Goal: Task Accomplishment & Management: Manage account settings

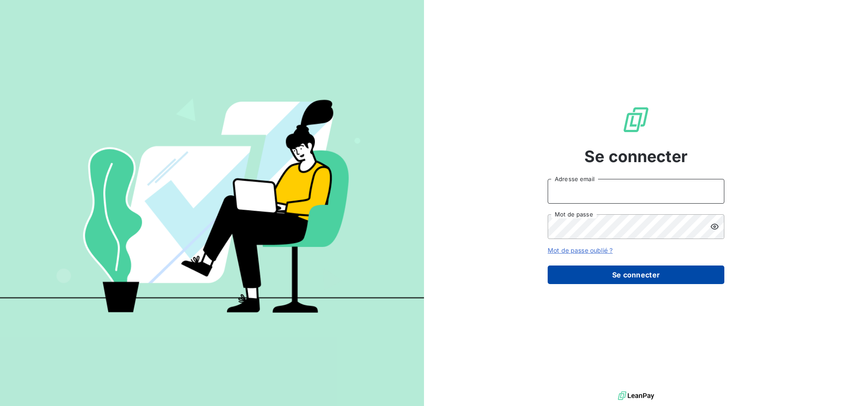
type input "[EMAIL_ADDRESS][DOMAIN_NAME]"
click at [609, 274] on button "Se connecter" at bounding box center [636, 275] width 177 height 19
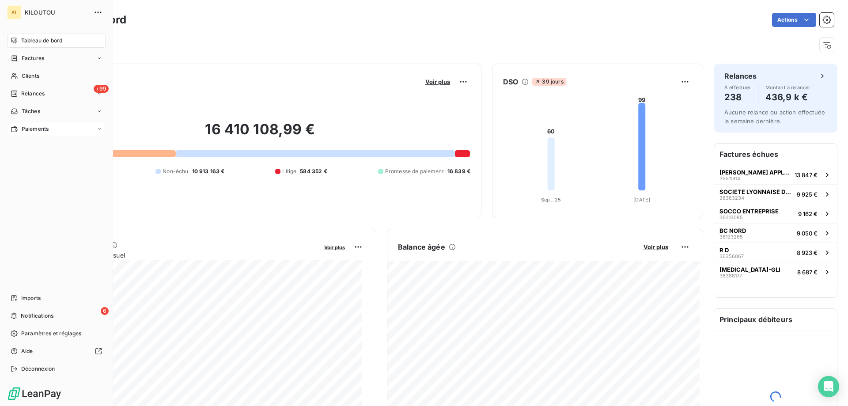
click at [35, 128] on span "Paiements" at bounding box center [35, 129] width 27 height 8
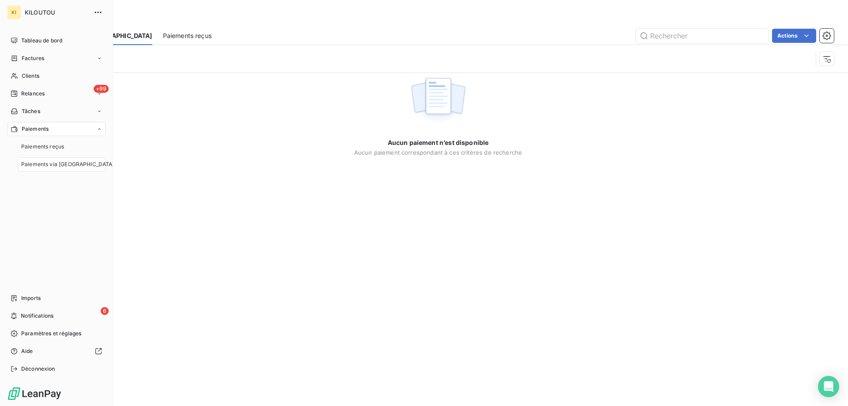
click at [54, 165] on span "Paiements via [GEOGRAPHIC_DATA]" at bounding box center [67, 164] width 93 height 8
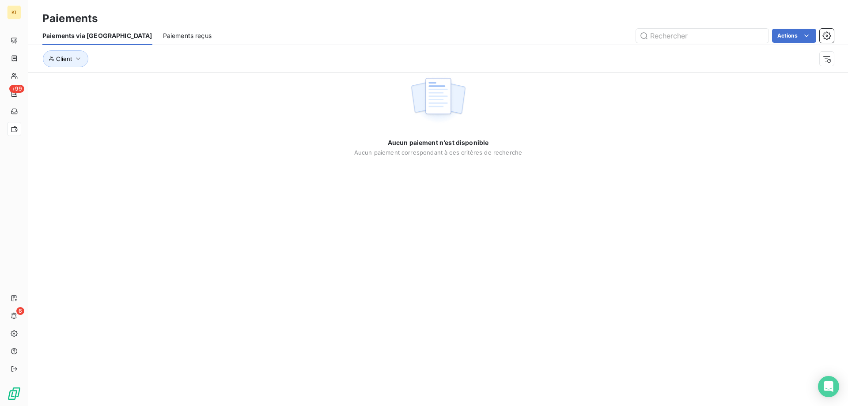
click at [163, 37] on span "Paiements reçus" at bounding box center [187, 35] width 49 height 9
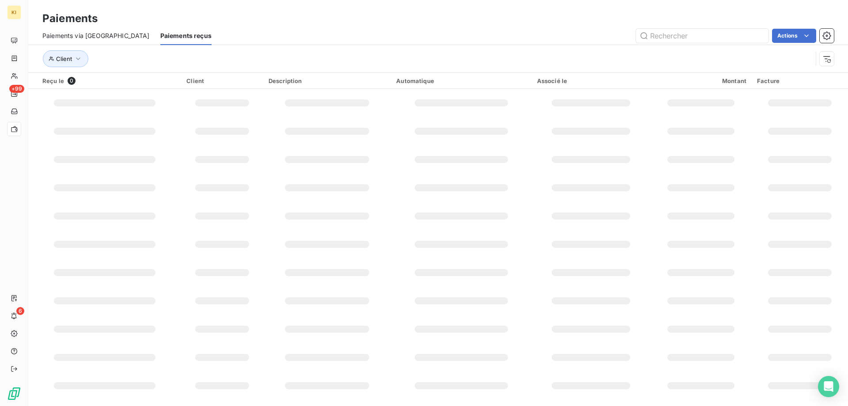
click at [91, 36] on span "Paiements via le Portail" at bounding box center [95, 35] width 107 height 9
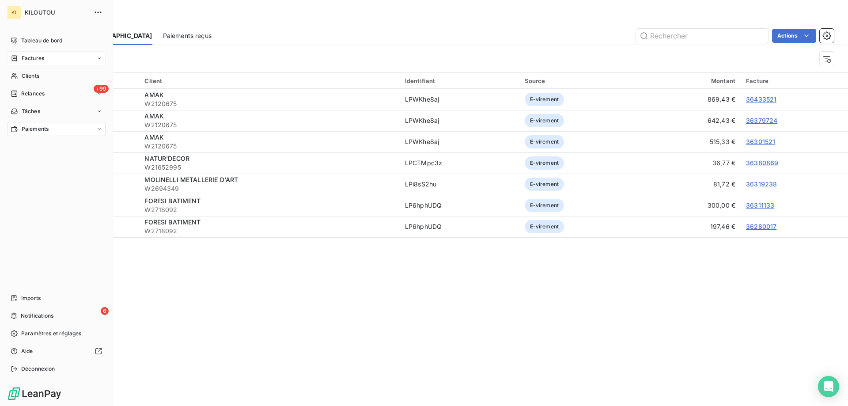
click at [28, 57] on span "Factures" at bounding box center [33, 58] width 23 height 8
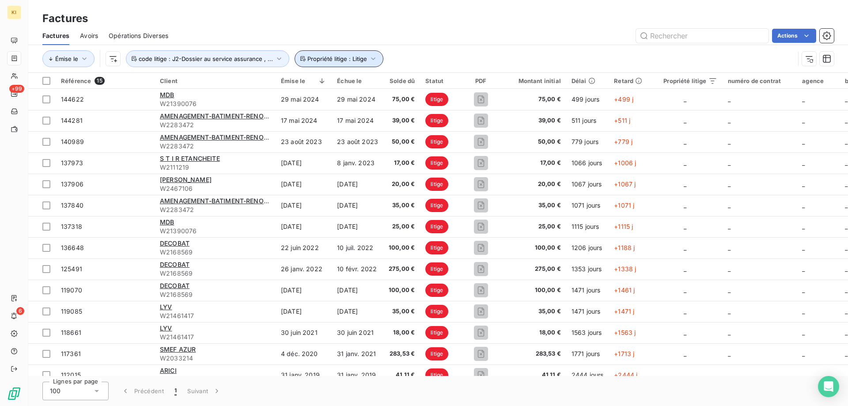
click at [310, 61] on span "Propriété litige : Litige" at bounding box center [338, 58] width 60 height 7
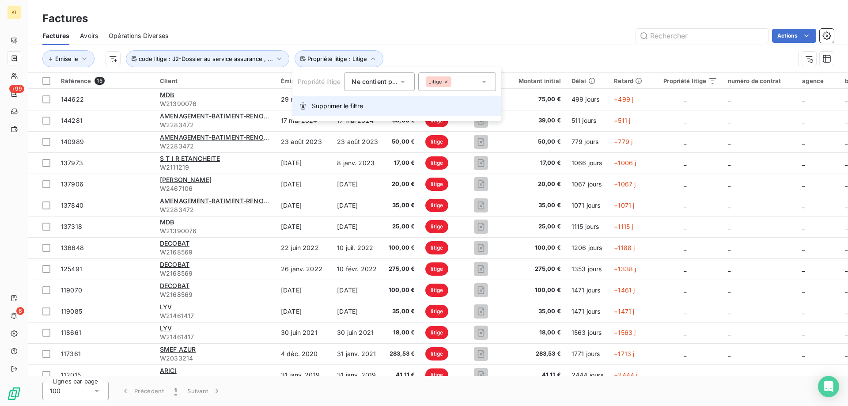
click at [330, 105] on span "Supprimer le filtre" at bounding box center [337, 106] width 51 height 9
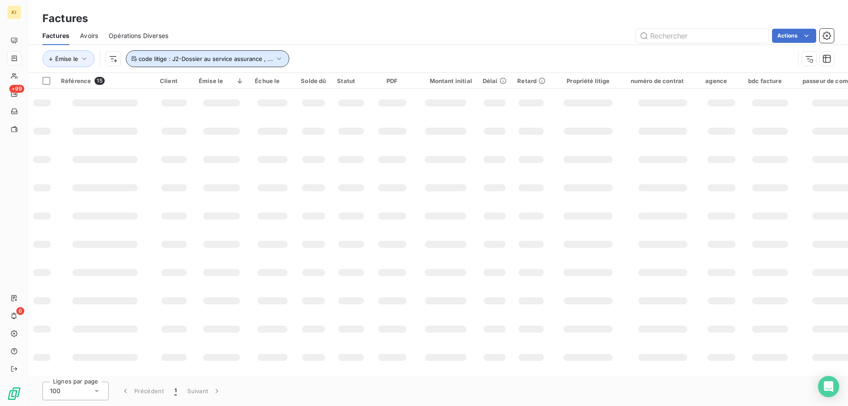
click at [218, 60] on span "code litige : J2-Dossier au service assurance , ..." at bounding box center [206, 58] width 134 height 7
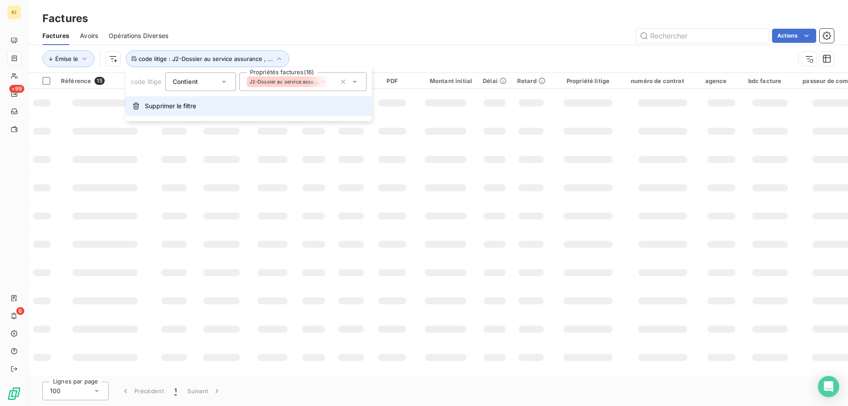
click at [186, 106] on span "Supprimer le filtre" at bounding box center [170, 106] width 51 height 9
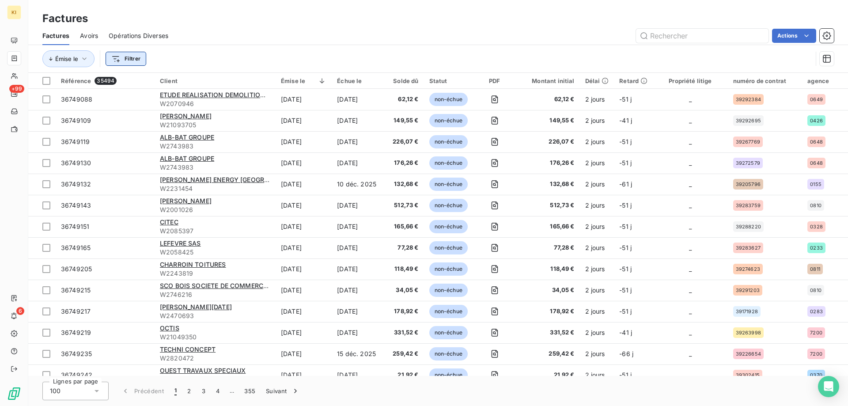
click at [129, 57] on html "KI +99 6 Factures Factures Avoirs Opérations Diverses Actions Émise le Filtrer …" at bounding box center [424, 203] width 848 height 406
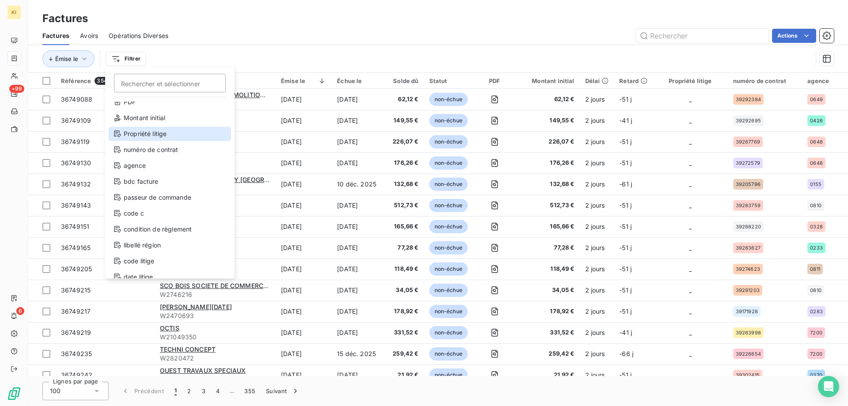
scroll to position [80, 0]
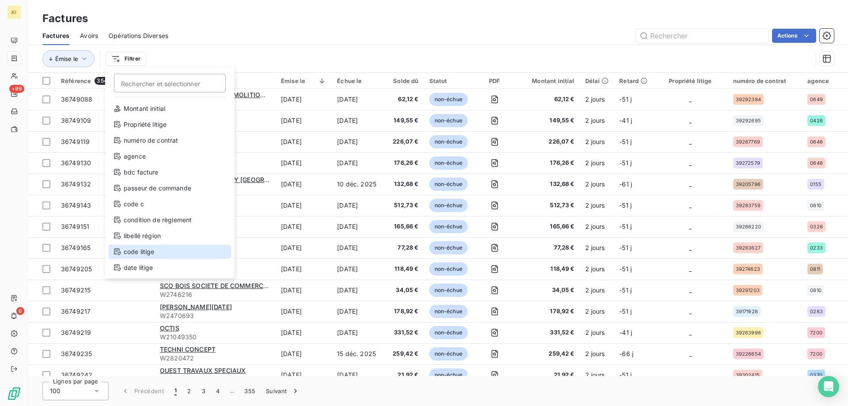
click at [160, 252] on div "code litige" at bounding box center [170, 252] width 122 height 14
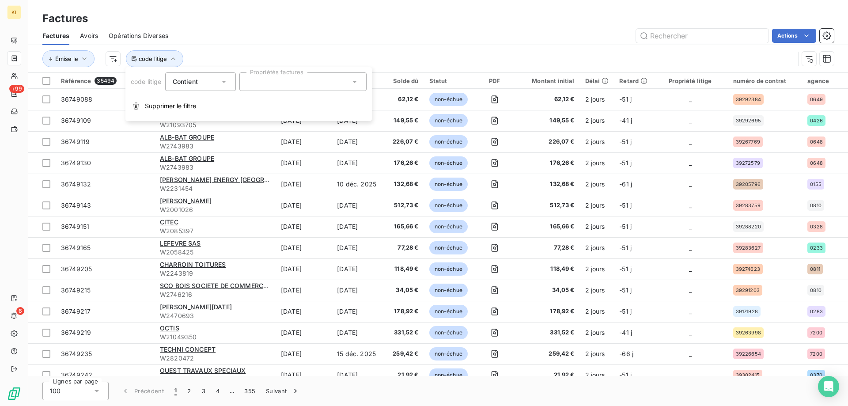
click at [257, 81] on div at bounding box center [303, 81] width 127 height 19
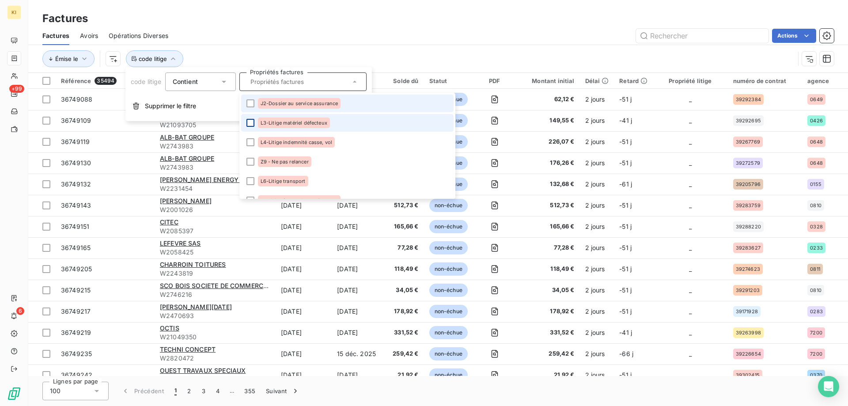
click at [248, 104] on div at bounding box center [251, 103] width 8 height 8
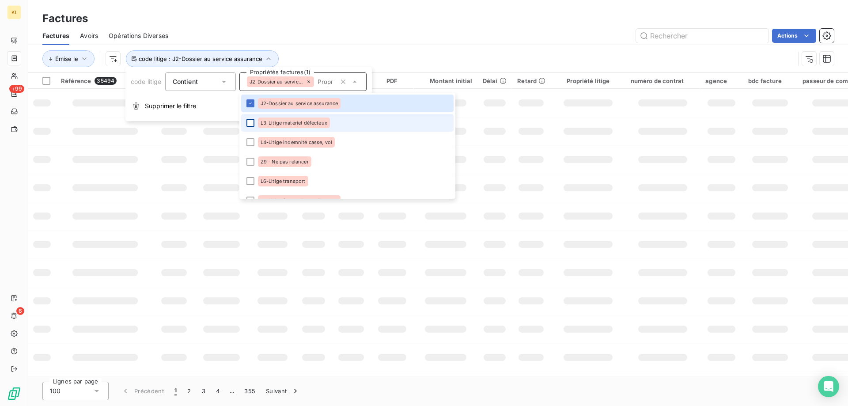
click at [255, 125] on div at bounding box center [251, 123] width 8 height 8
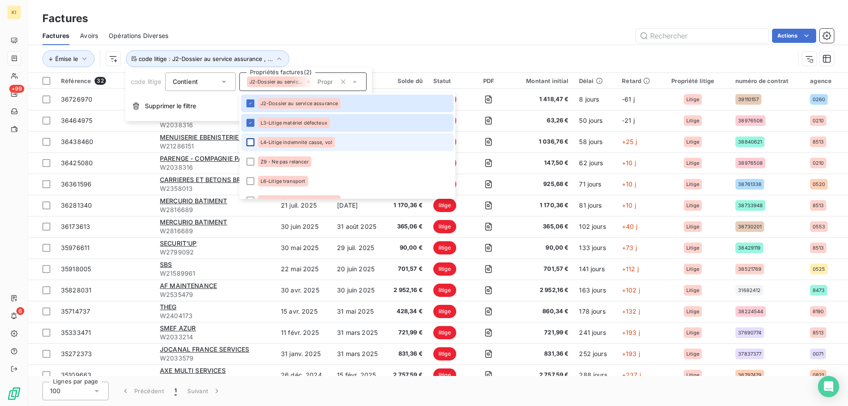
click at [253, 141] on div at bounding box center [251, 142] width 8 height 8
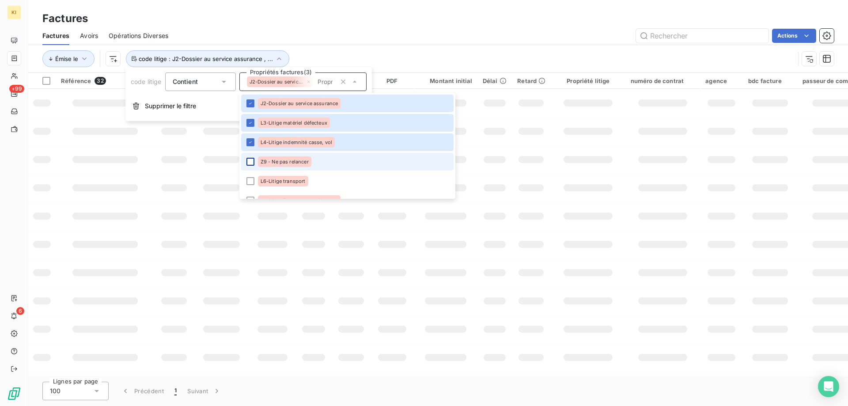
click at [250, 163] on div at bounding box center [251, 162] width 8 height 8
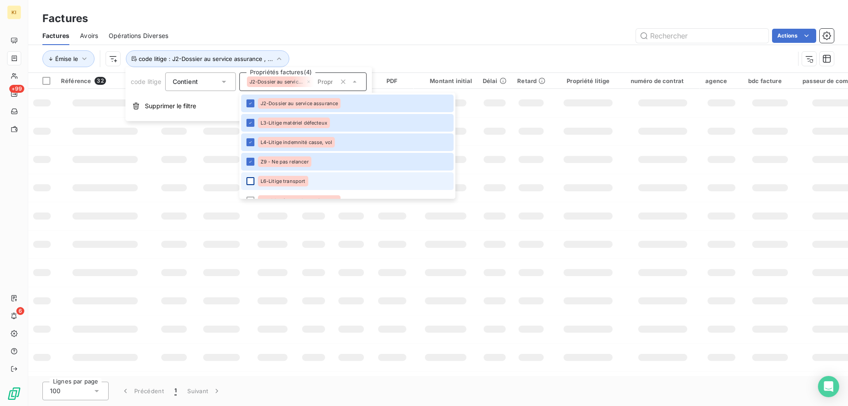
click at [251, 182] on div at bounding box center [251, 181] width 8 height 8
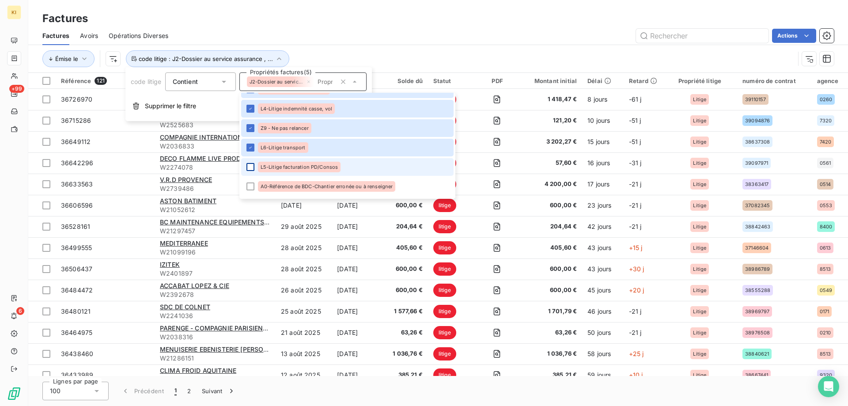
click at [252, 163] on div at bounding box center [251, 167] width 8 height 8
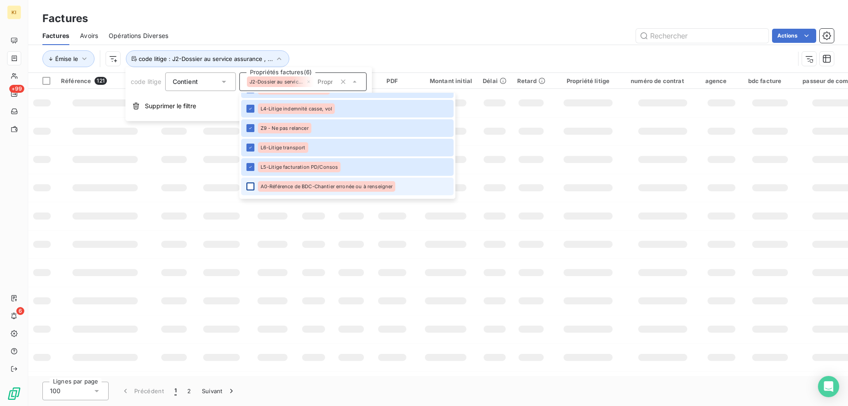
scroll to position [88, 0]
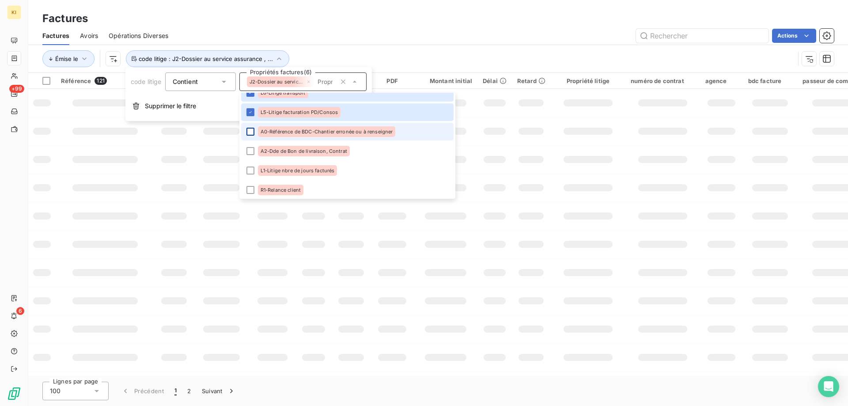
click at [254, 133] on div at bounding box center [251, 132] width 8 height 8
click at [254, 152] on div at bounding box center [251, 151] width 8 height 8
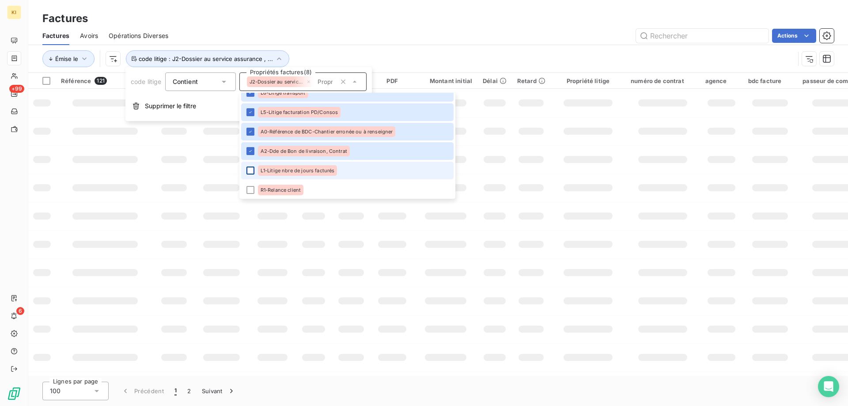
click at [253, 167] on div at bounding box center [251, 171] width 8 height 8
click at [252, 186] on li "R1-Relance client" at bounding box center [347, 190] width 213 height 18
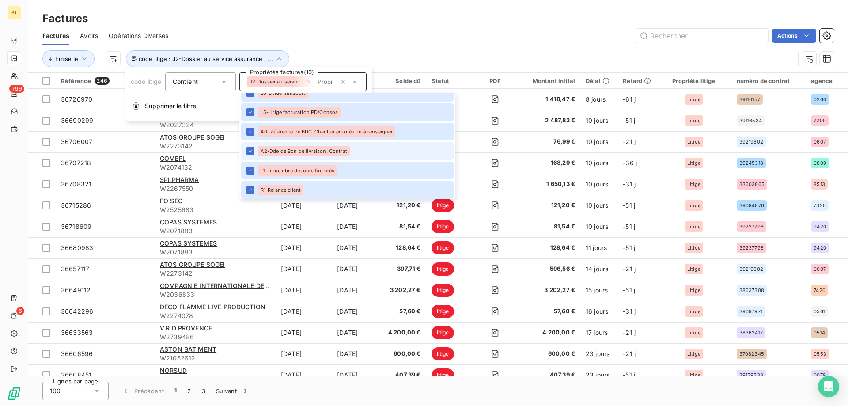
scroll to position [207, 0]
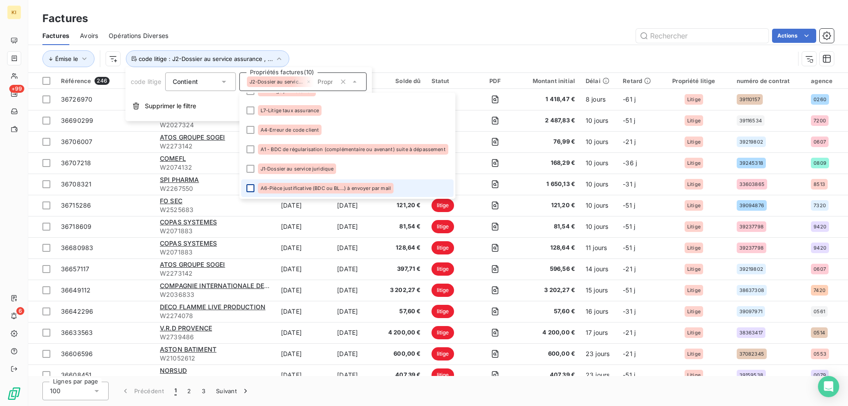
click at [252, 187] on div at bounding box center [251, 188] width 8 height 8
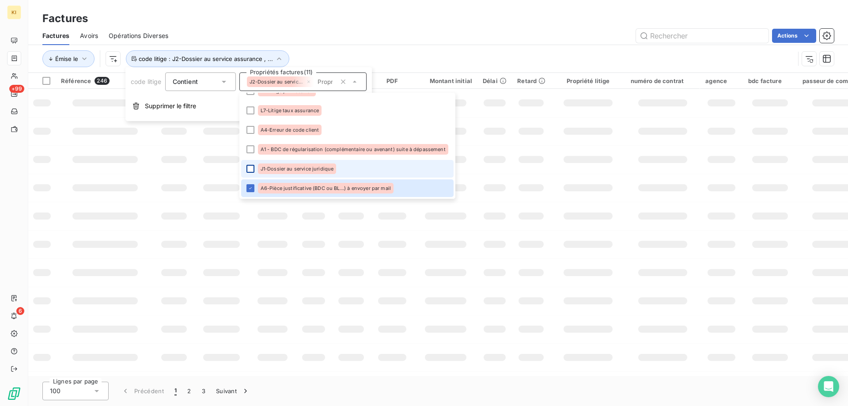
click at [251, 166] on div at bounding box center [251, 169] width 8 height 8
click at [251, 149] on div at bounding box center [251, 149] width 8 height 8
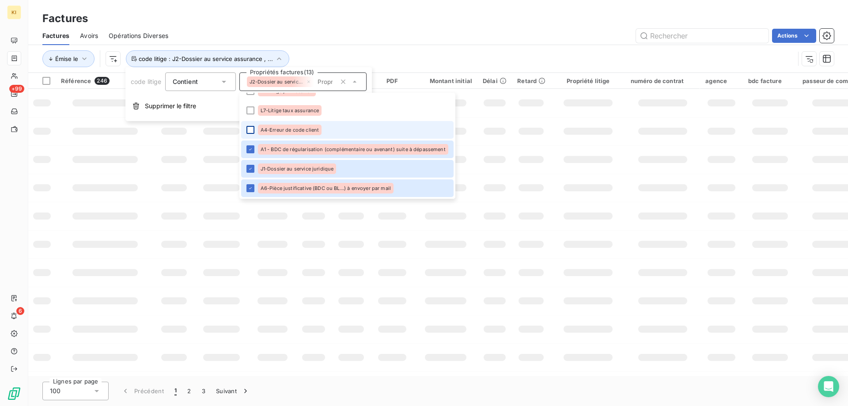
click at [253, 129] on div at bounding box center [251, 130] width 8 height 8
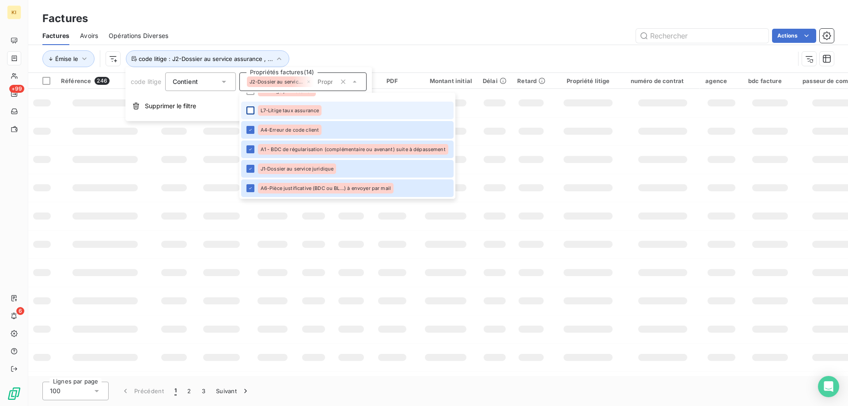
click at [251, 109] on div at bounding box center [251, 110] width 8 height 8
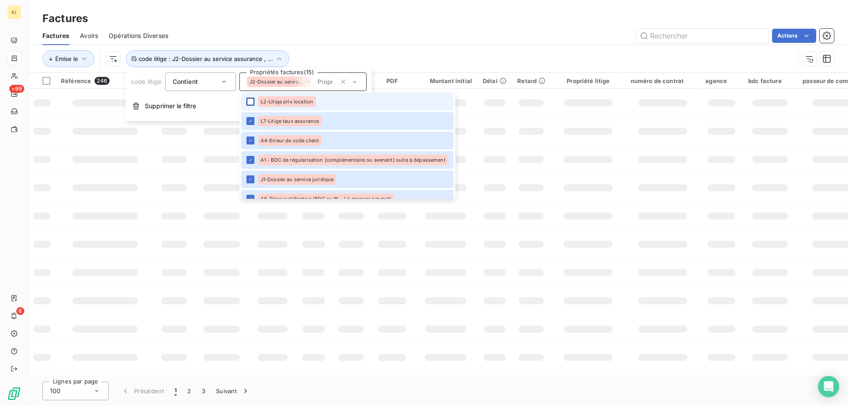
click at [251, 94] on li "L2-Litige prix location" at bounding box center [347, 102] width 213 height 18
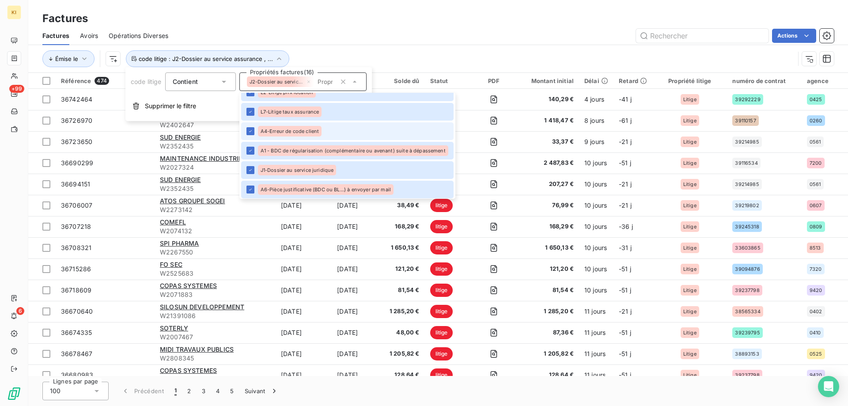
scroll to position [207, 0]
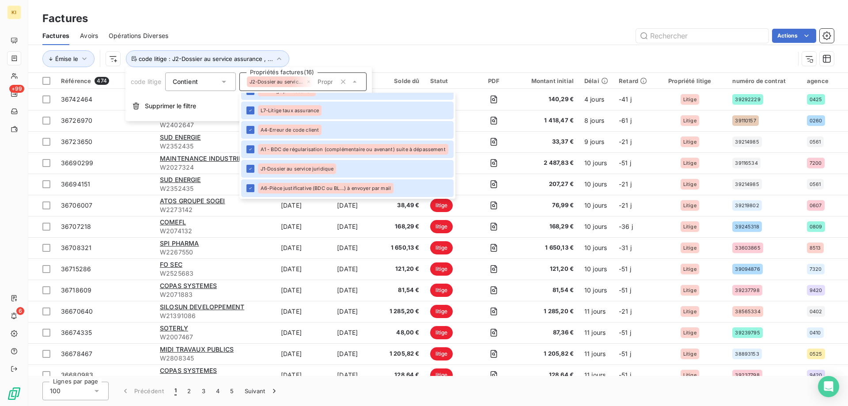
click at [331, 49] on div "Émise le code litige : J2-Dossier au service assurance , ..." at bounding box center [438, 58] width 792 height 27
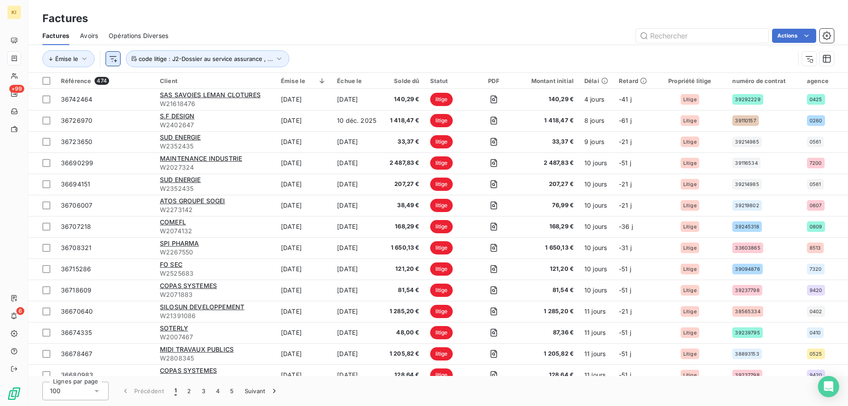
click at [118, 57] on html "KI +99 6 Factures Factures Avoirs Opérations Diverses Actions Émise le code lit…" at bounding box center [424, 203] width 848 height 406
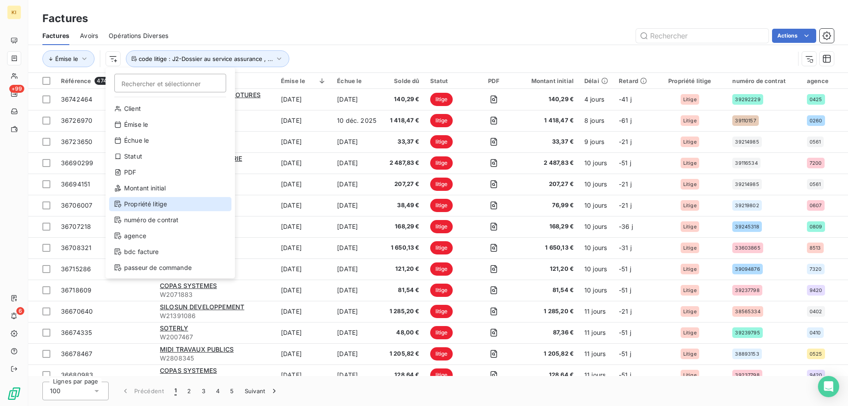
click at [162, 203] on div "Propriété litige" at bounding box center [170, 204] width 122 height 14
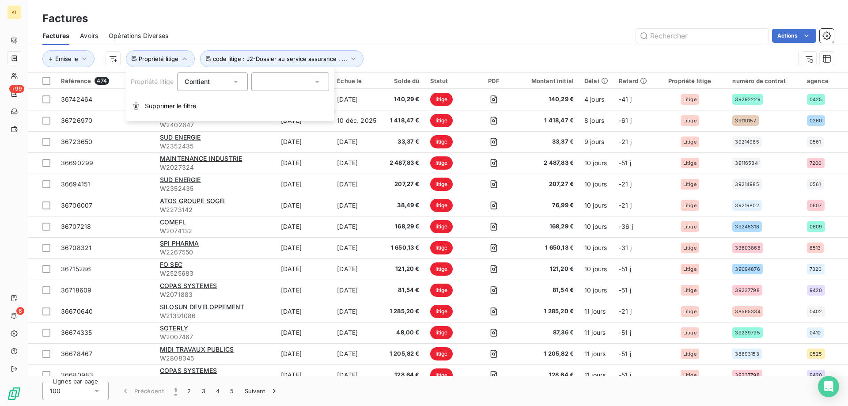
click at [236, 81] on icon at bounding box center [236, 82] width 4 height 2
click at [229, 122] on span "Ne contient pas" at bounding box center [219, 118] width 48 height 8
click at [277, 83] on div at bounding box center [290, 81] width 78 height 19
click at [262, 103] on div at bounding box center [261, 102] width 8 height 8
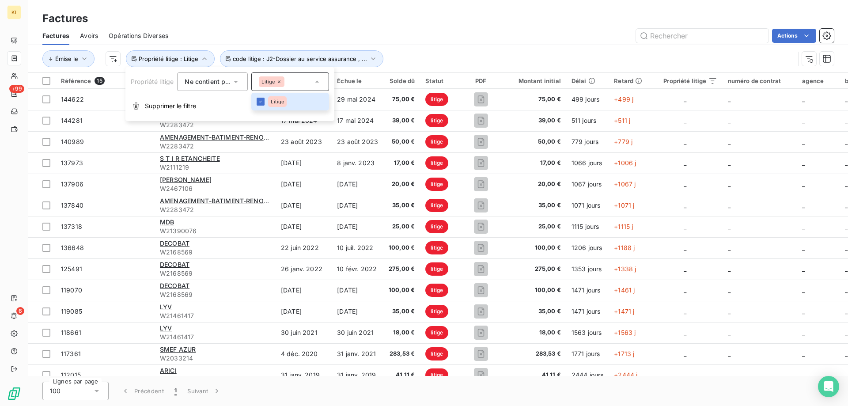
click at [470, 51] on div "Émise le Propriété litige : Litige code litige : J2-Dossier au service assuranc…" at bounding box center [418, 58] width 753 height 17
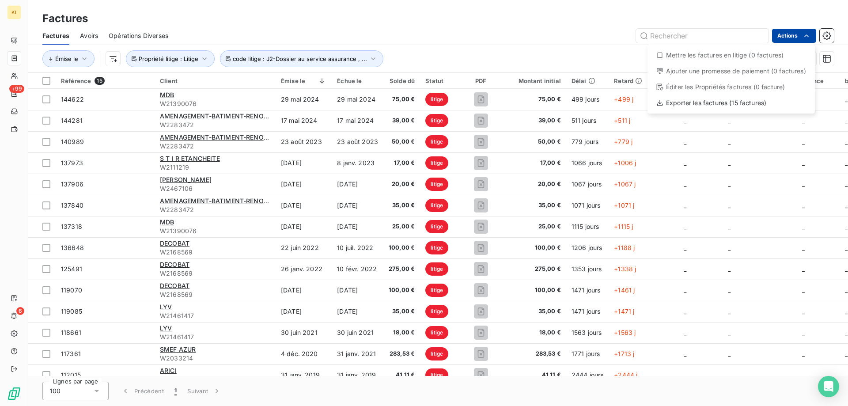
click at [788, 38] on html "KI +99 6 Factures Factures Avoirs Opérations Diverses Actions Mettre les factur…" at bounding box center [424, 203] width 848 height 406
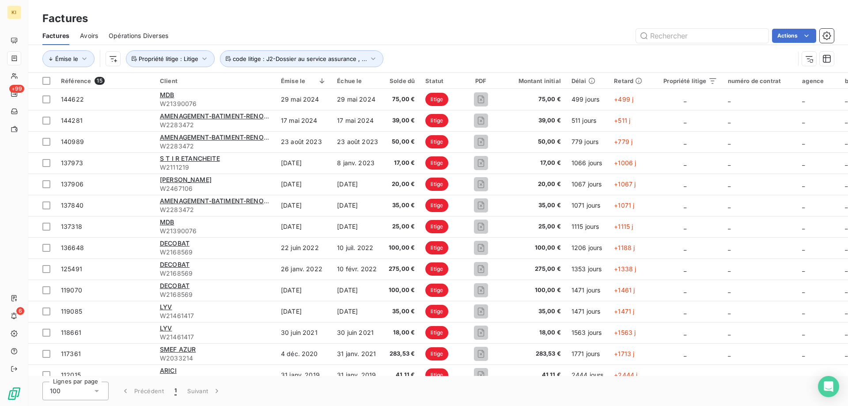
click at [518, 26] on html "KI +99 6 Factures Factures Avoirs Opérations Diverses Actions Émise le Propriét…" at bounding box center [424, 203] width 848 height 406
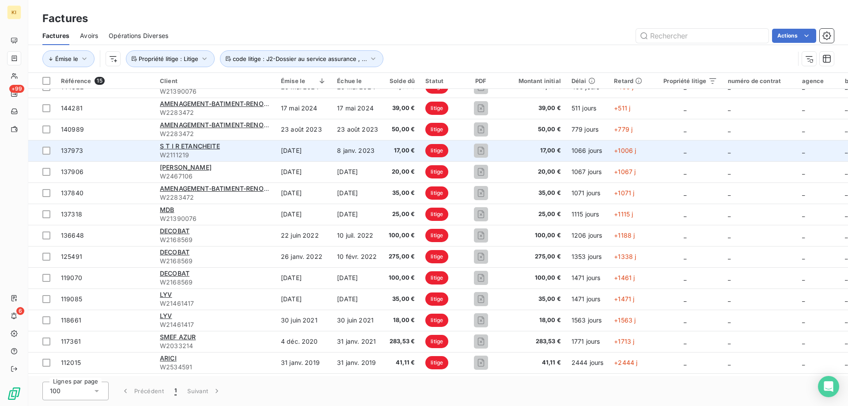
scroll to position [0, 0]
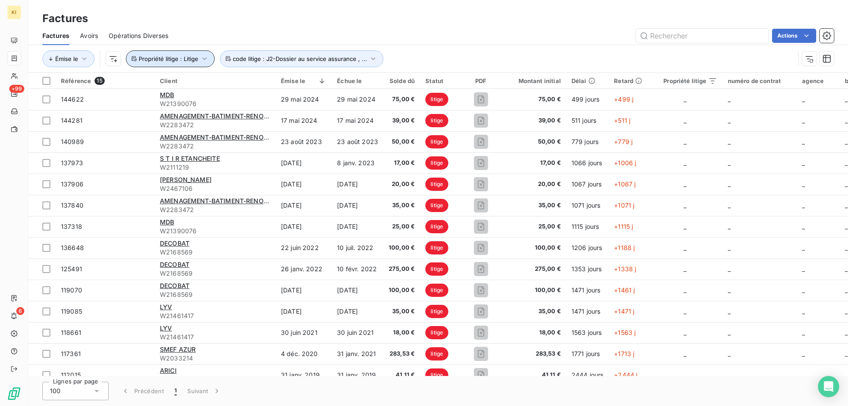
click at [186, 62] on span "Propriété litige : Litige" at bounding box center [169, 58] width 60 height 7
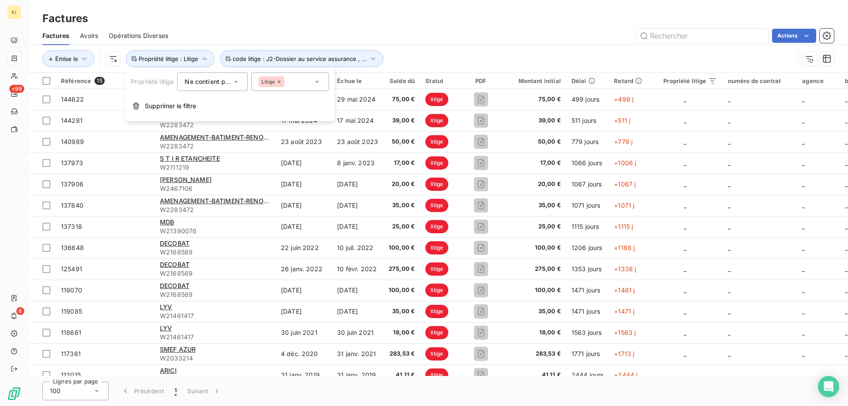
click at [215, 84] on span "Ne contient pas" at bounding box center [209, 82] width 48 height 8
click at [213, 103] on span "Contient" at bounding box center [207, 103] width 25 height 8
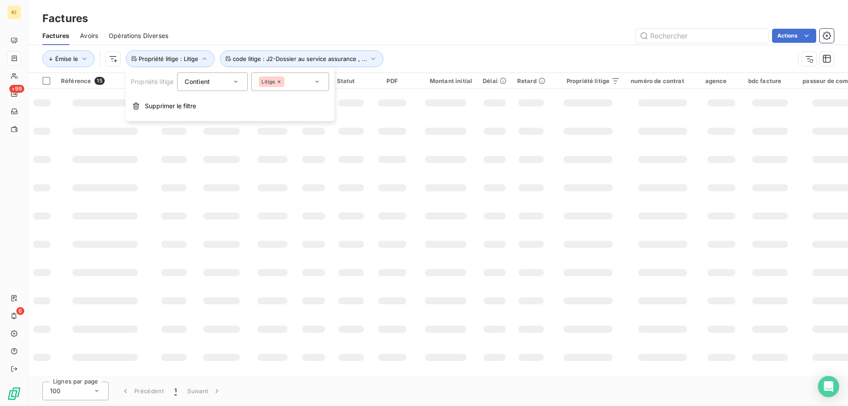
click at [266, 23] on div "Factures" at bounding box center [438, 19] width 820 height 16
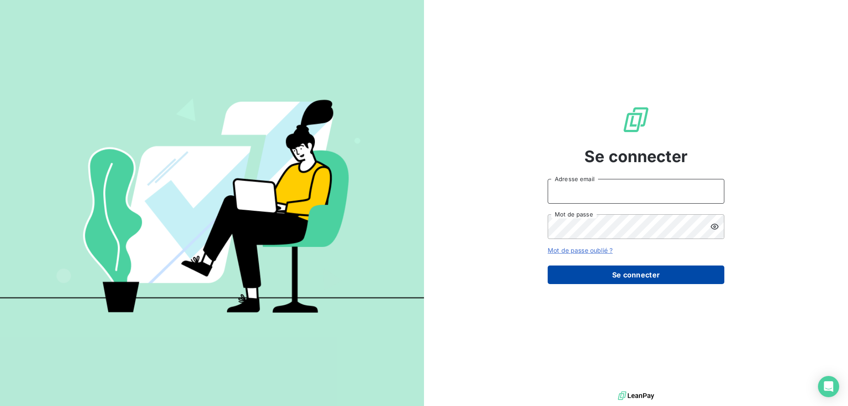
type input "[EMAIL_ADDRESS][DOMAIN_NAME]"
click at [611, 275] on button "Se connecter" at bounding box center [636, 275] width 177 height 19
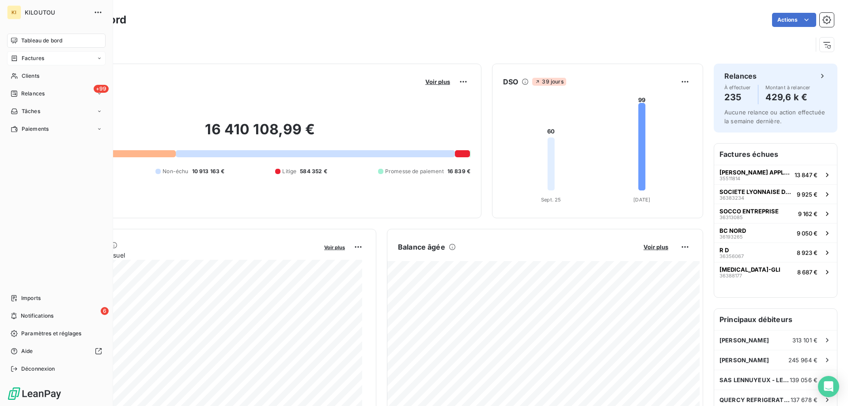
click at [31, 61] on span "Factures" at bounding box center [33, 58] width 23 height 8
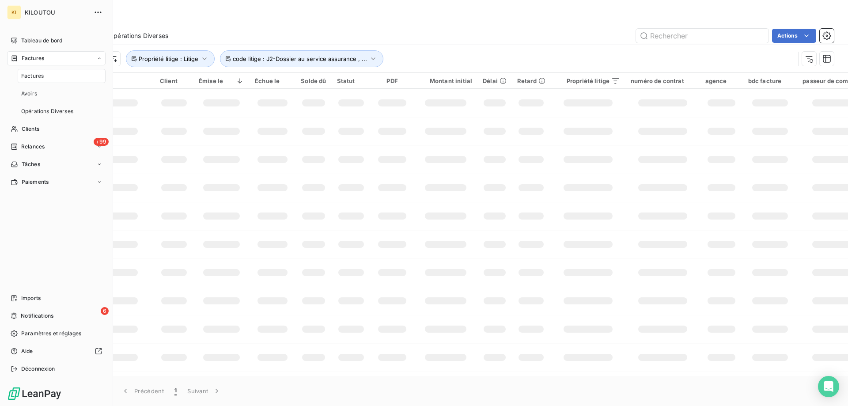
click at [61, 80] on div "Factures" at bounding box center [62, 76] width 88 height 14
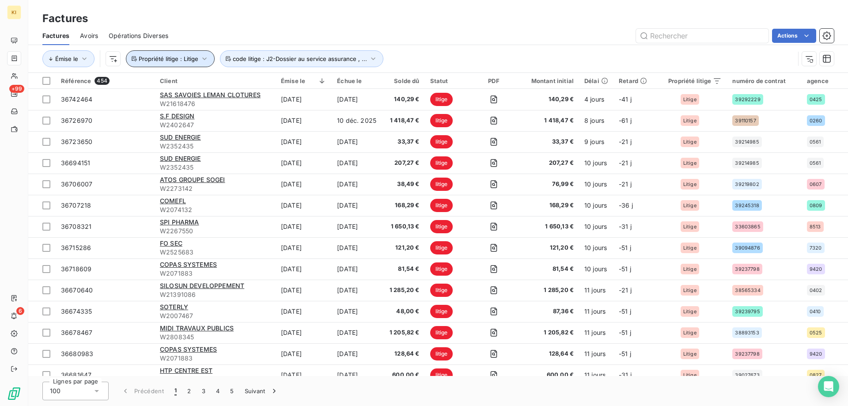
click at [168, 60] on span "Propriété litige : Litige" at bounding box center [169, 58] width 60 height 7
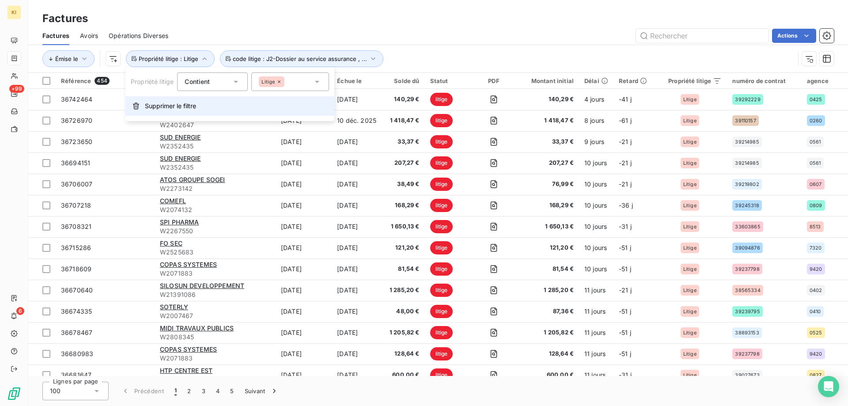
click at [165, 106] on span "Supprimer le filtre" at bounding box center [170, 106] width 51 height 9
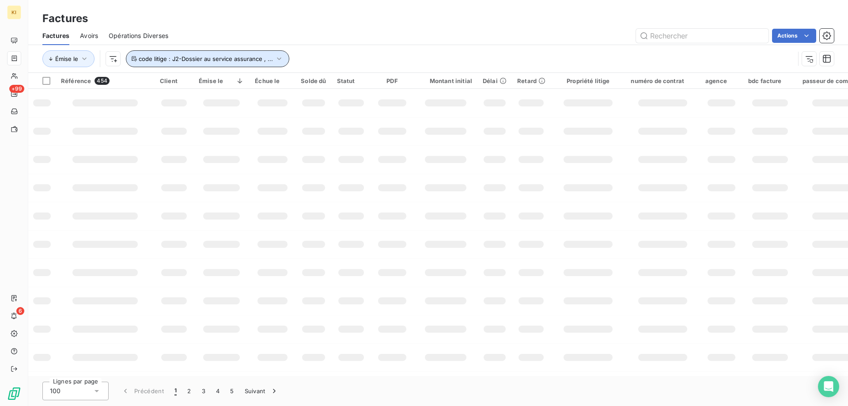
click at [221, 61] on span "code litige : J2-Dossier au service assurance , ..." at bounding box center [206, 58] width 134 height 7
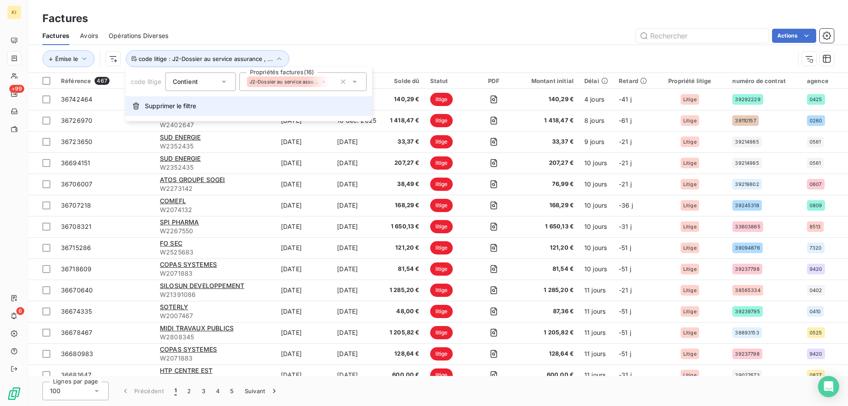
click at [169, 104] on span "Supprimer le filtre" at bounding box center [170, 106] width 51 height 9
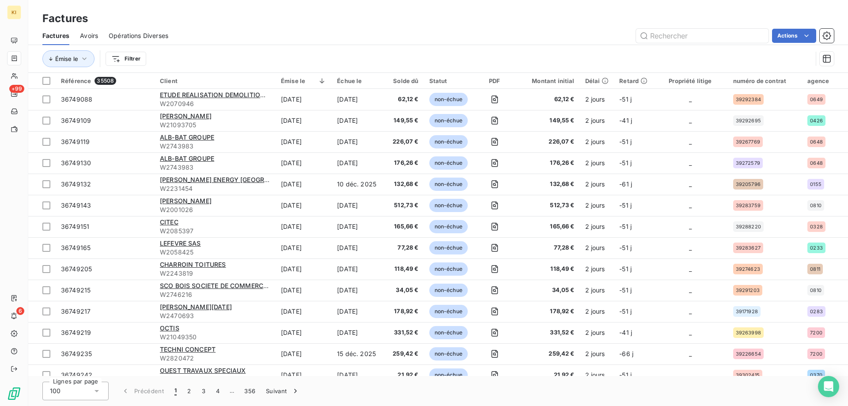
click at [574, 51] on div "Émise le Filtrer" at bounding box center [427, 58] width 770 height 17
click at [133, 63] on html "KI +99 6 Factures Factures Avoirs Opérations Diverses Actions Émise le Filtrer …" at bounding box center [424, 203] width 848 height 406
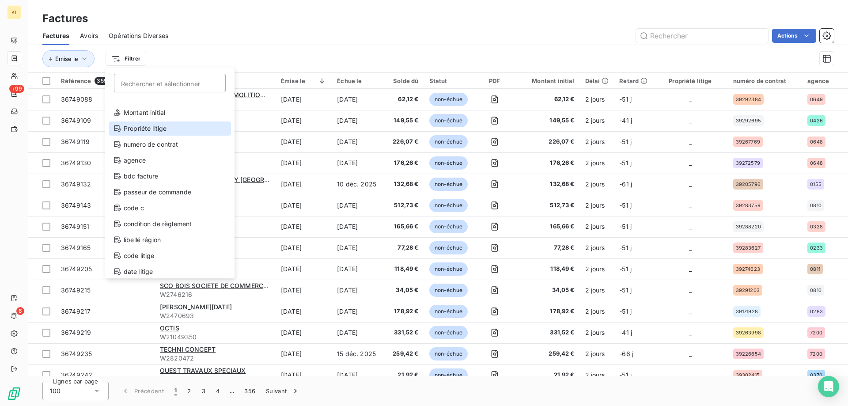
scroll to position [80, 0]
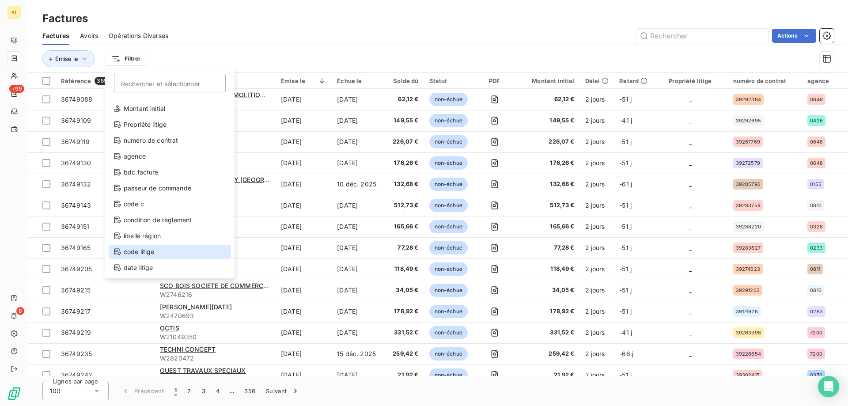
click at [148, 250] on div "code litige" at bounding box center [170, 252] width 122 height 14
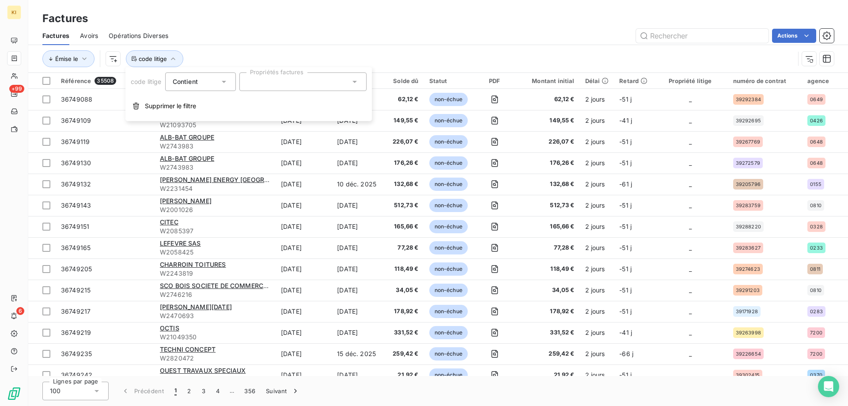
click at [273, 83] on div at bounding box center [303, 81] width 127 height 19
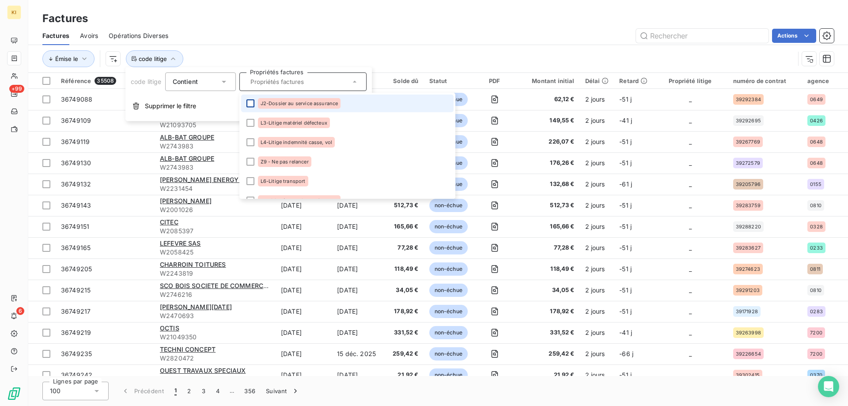
click at [254, 103] on div at bounding box center [251, 103] width 8 height 8
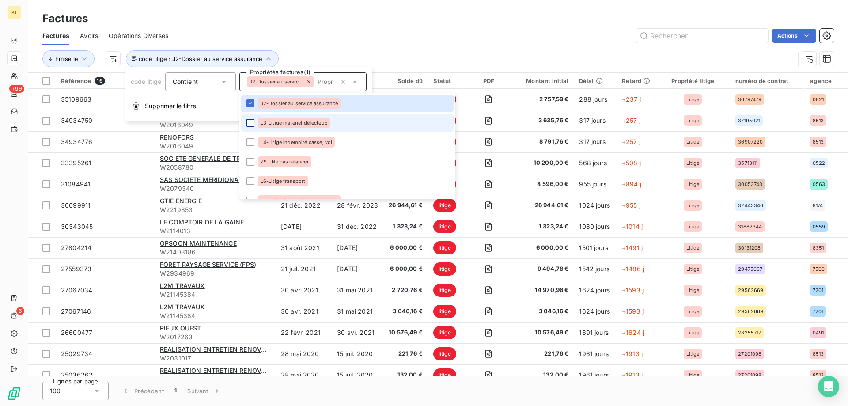
click at [253, 119] on div at bounding box center [251, 123] width 8 height 8
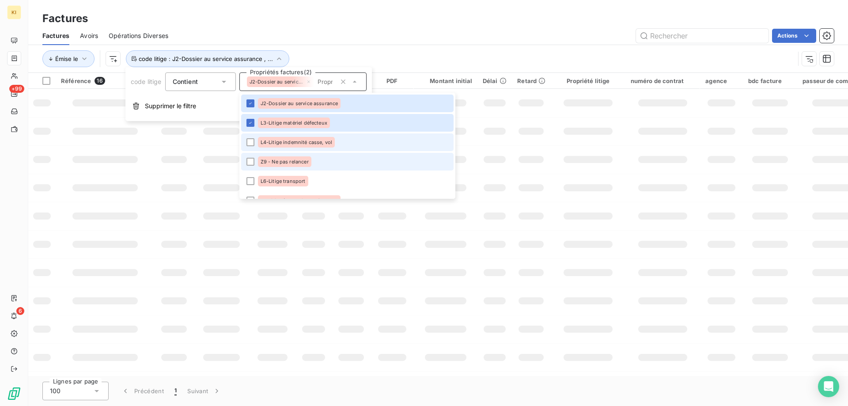
click at [251, 141] on div at bounding box center [251, 142] width 8 height 8
click at [251, 161] on div at bounding box center [251, 162] width 8 height 8
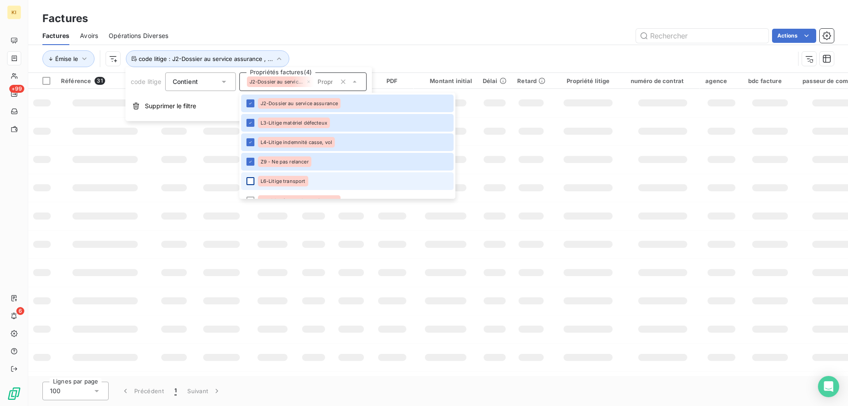
click at [253, 182] on div at bounding box center [251, 181] width 8 height 8
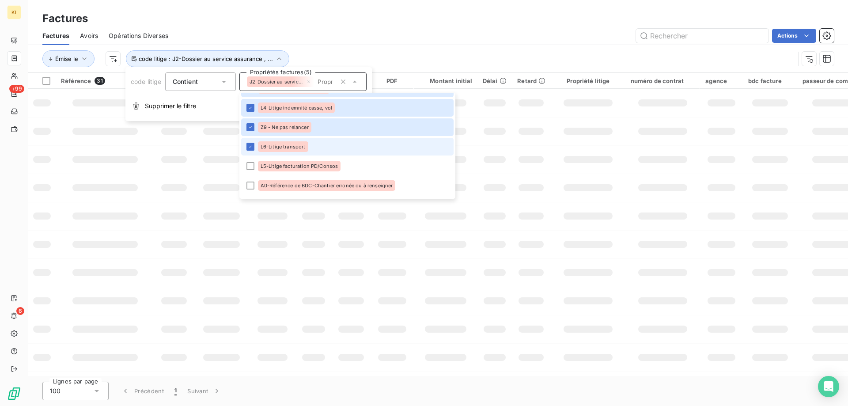
scroll to position [88, 0]
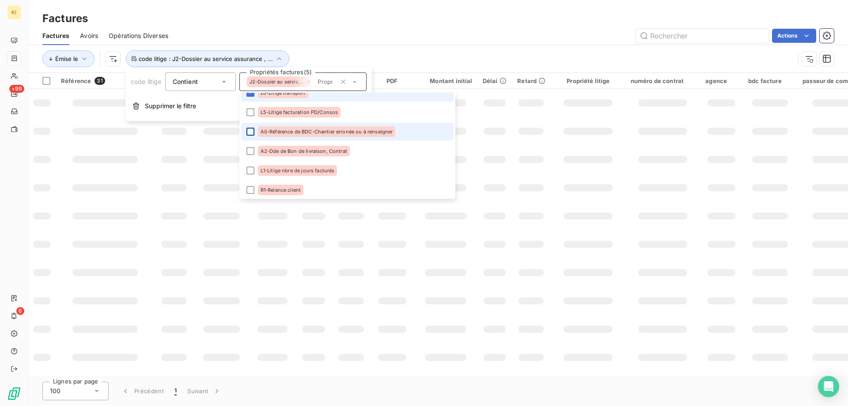
click at [252, 112] on div at bounding box center [251, 112] width 8 height 8
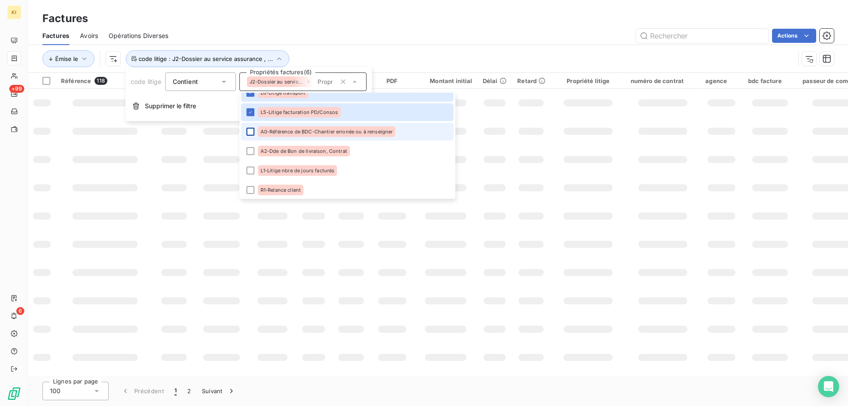
click at [251, 132] on div at bounding box center [251, 132] width 8 height 8
click at [251, 152] on div at bounding box center [251, 151] width 8 height 8
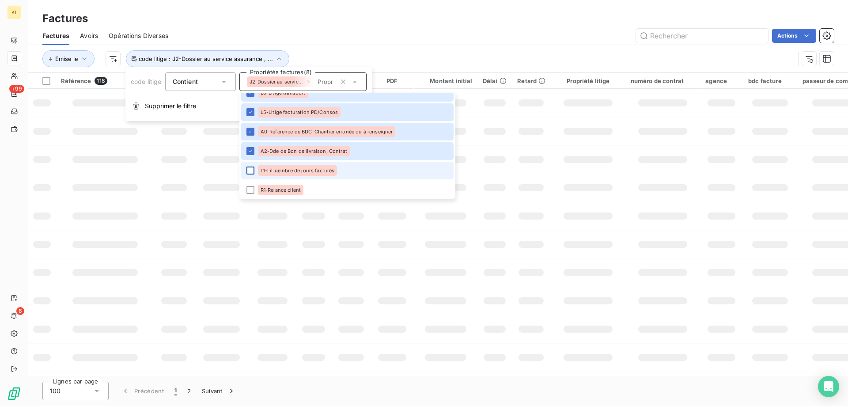
click at [251, 170] on div at bounding box center [251, 171] width 8 height 8
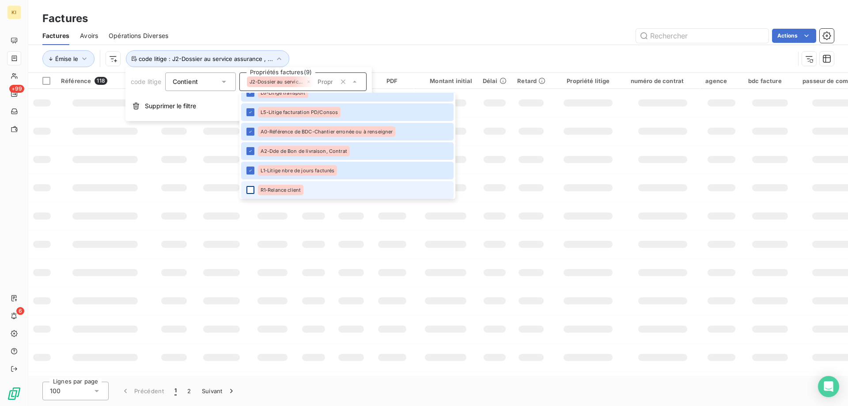
click at [252, 190] on div at bounding box center [251, 190] width 8 height 8
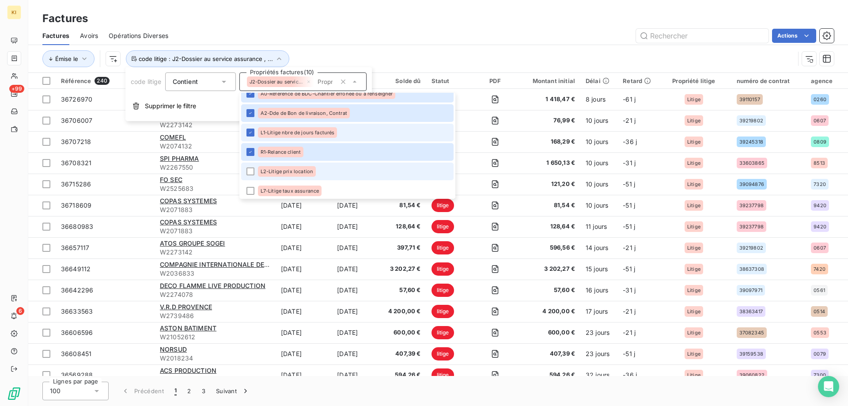
click at [251, 163] on li "L2-Litige prix location" at bounding box center [347, 172] width 213 height 18
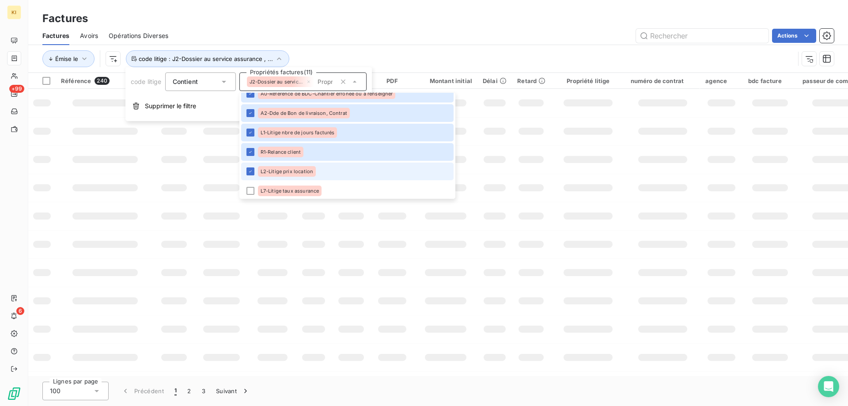
scroll to position [196, 0]
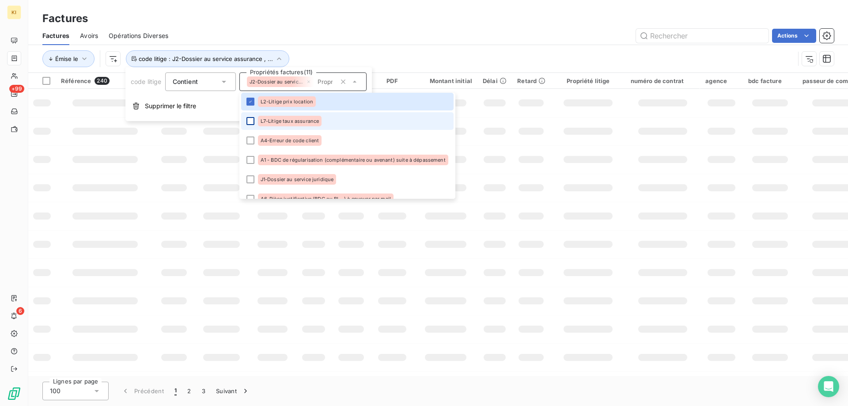
click at [250, 119] on div at bounding box center [251, 121] width 8 height 8
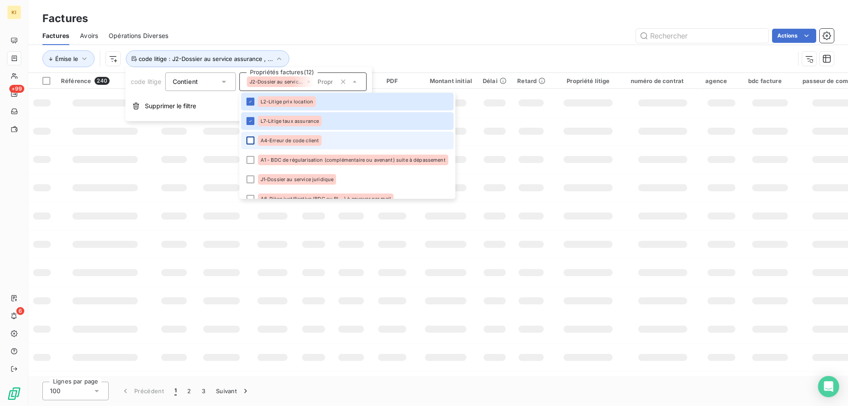
click at [251, 141] on div at bounding box center [251, 141] width 8 height 8
drag, startPoint x: 251, startPoint y: 158, endPoint x: 251, endPoint y: 163, distance: 4.9
click at [251, 160] on div at bounding box center [251, 160] width 8 height 8
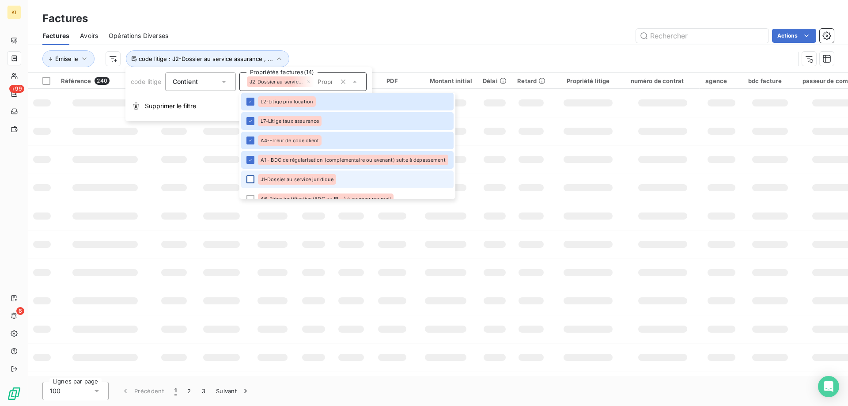
click at [251, 180] on div at bounding box center [251, 179] width 8 height 8
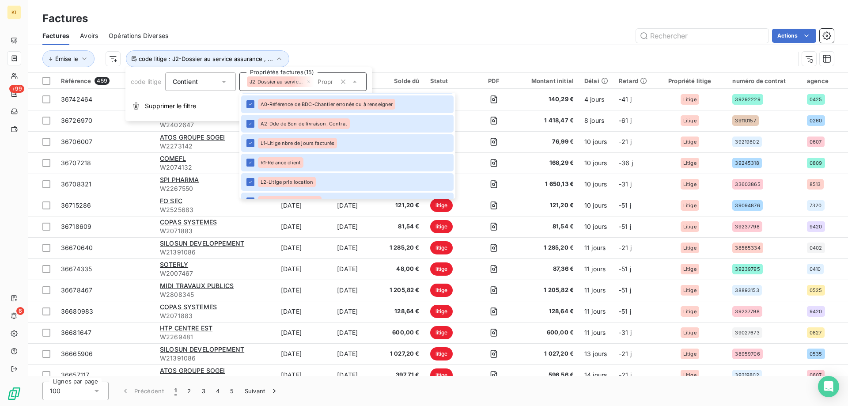
click at [250, 275] on div at bounding box center [251, 279] width 8 height 8
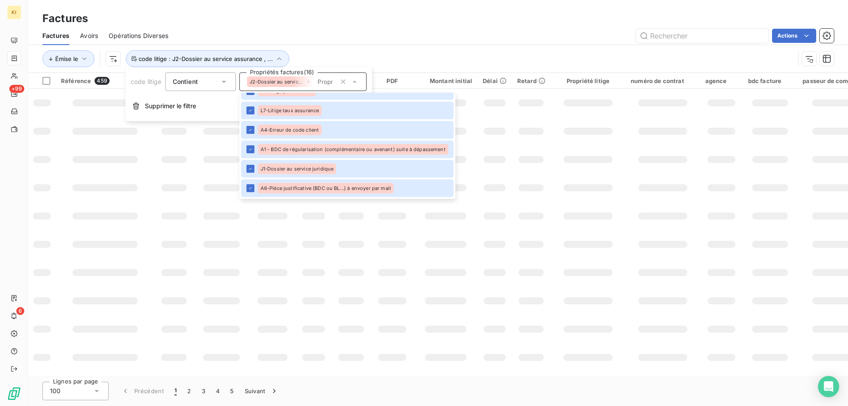
click at [415, 46] on div "Émise le code litige : J2-Dossier au service assurance , ..." at bounding box center [438, 58] width 792 height 27
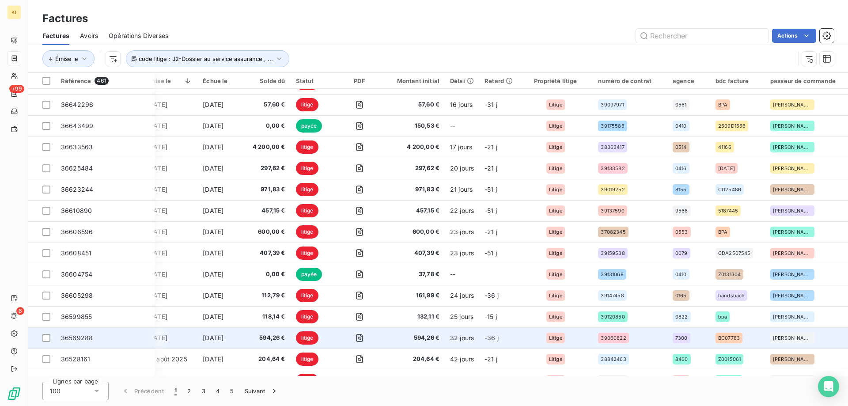
scroll to position [398, 84]
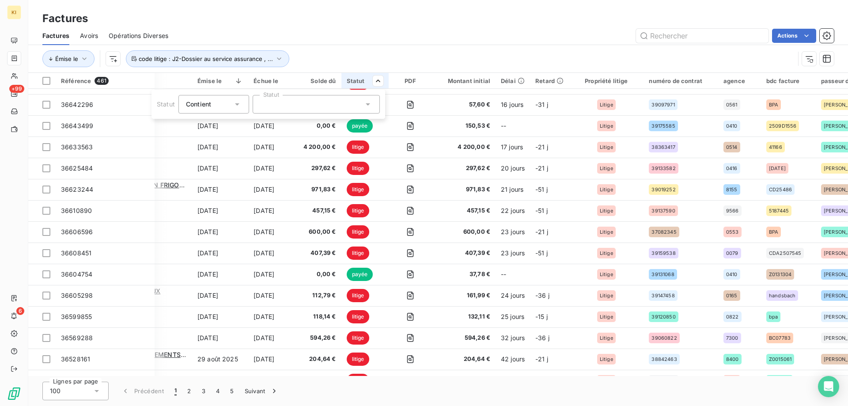
click at [367, 105] on icon at bounding box center [368, 104] width 4 height 2
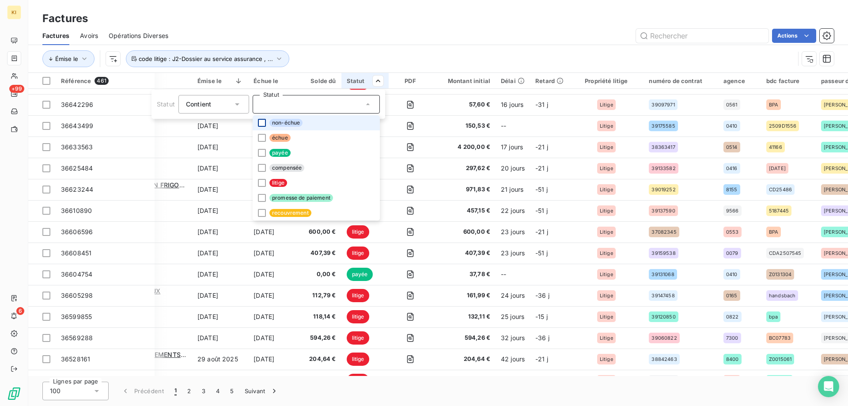
click at [263, 123] on div at bounding box center [262, 123] width 8 height 8
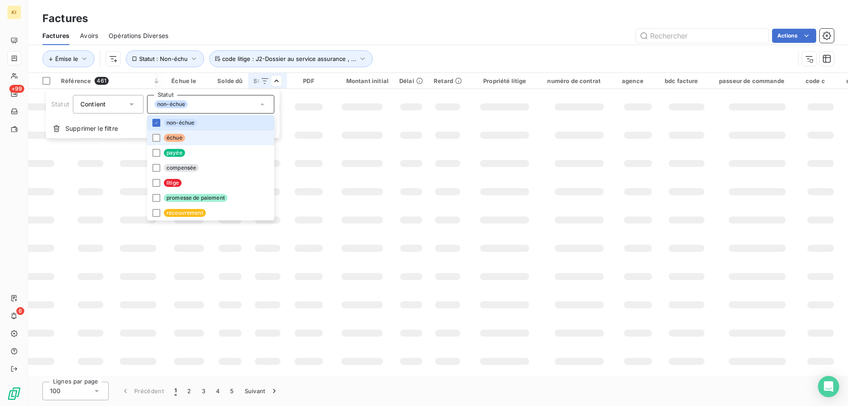
scroll to position [141, 84]
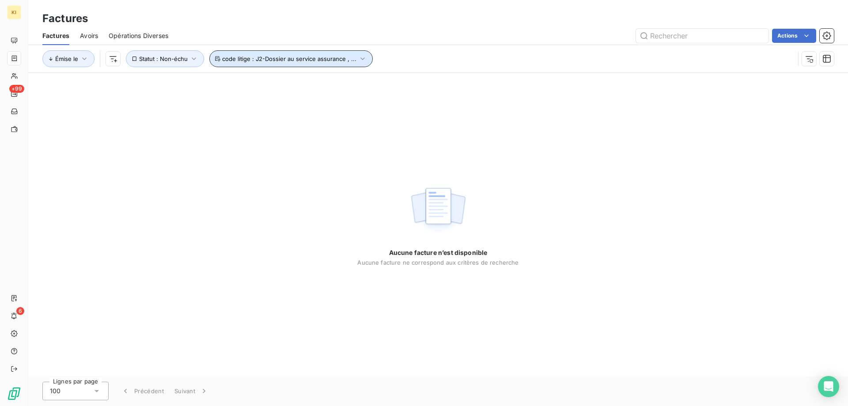
click at [290, 64] on button "code litige : J2-Dossier au service assurance , ..." at bounding box center [291, 58] width 164 height 17
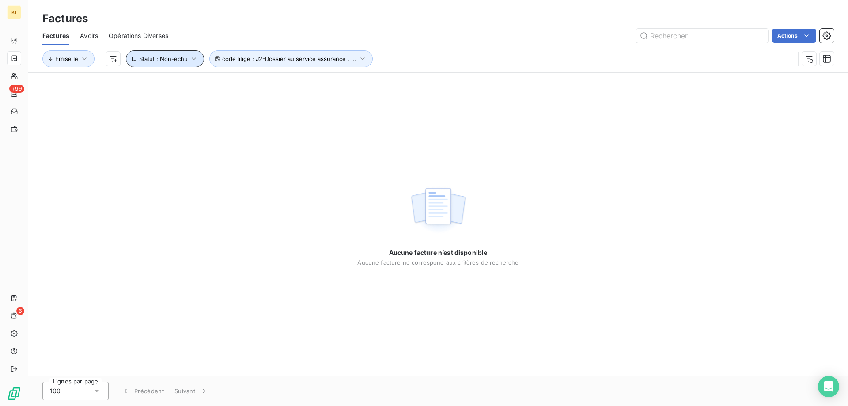
click at [168, 61] on span "Statut : Non-échu" at bounding box center [163, 58] width 49 height 7
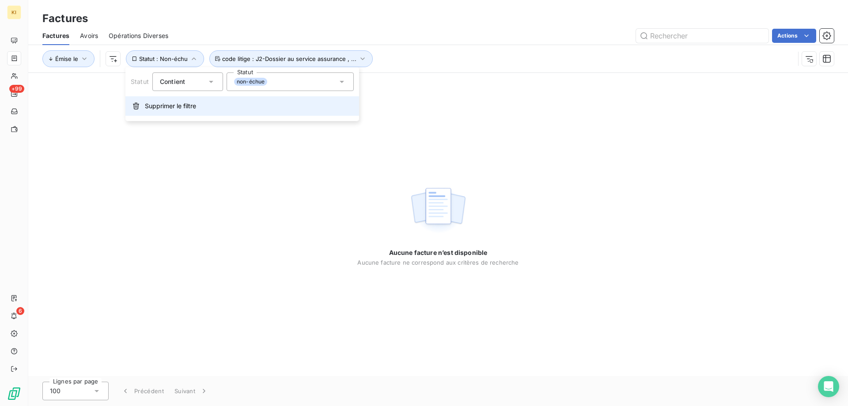
click at [171, 106] on span "Supprimer le filtre" at bounding box center [170, 106] width 51 height 9
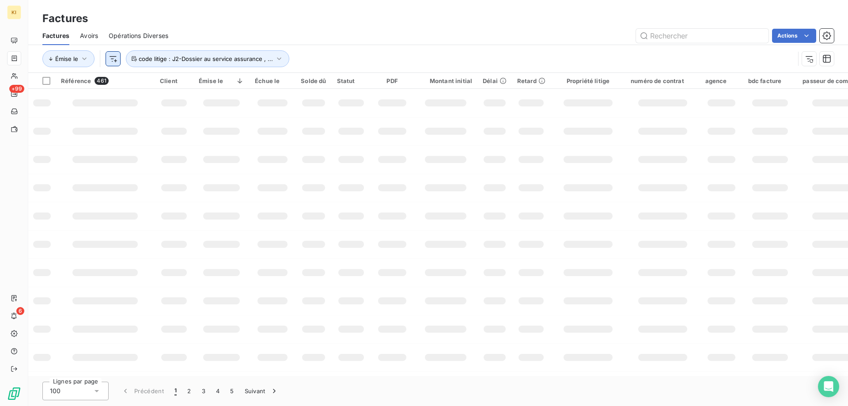
click at [116, 64] on html "KI +99 6 Factures Factures Avoirs Opérations Diverses Actions Émise le code lit…" at bounding box center [424, 203] width 848 height 406
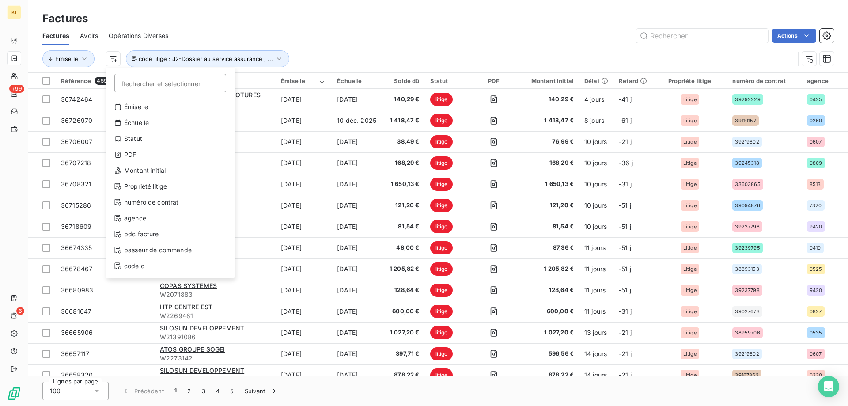
scroll to position [0, 0]
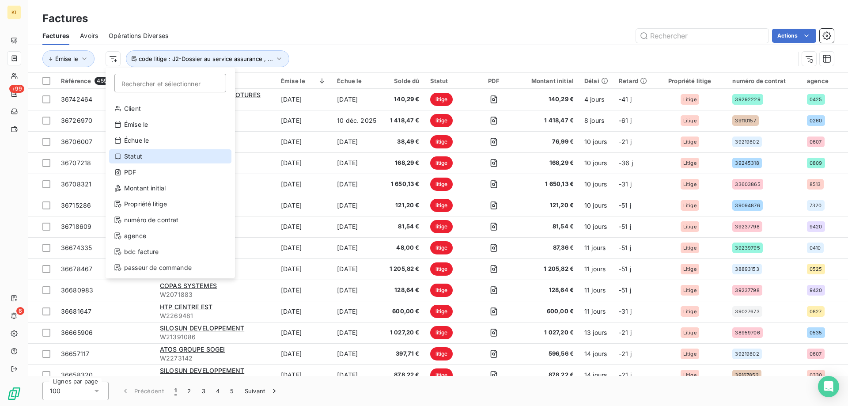
click at [144, 155] on div "Statut" at bounding box center [170, 156] width 122 height 14
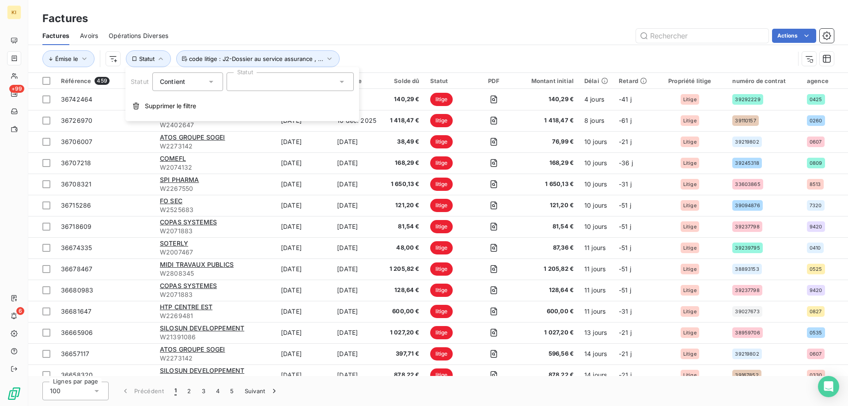
click at [249, 84] on div at bounding box center [290, 81] width 127 height 19
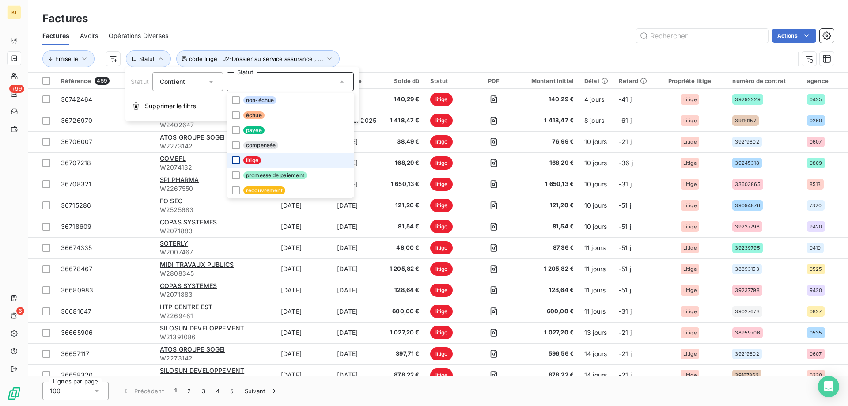
click at [234, 160] on div at bounding box center [236, 160] width 8 height 8
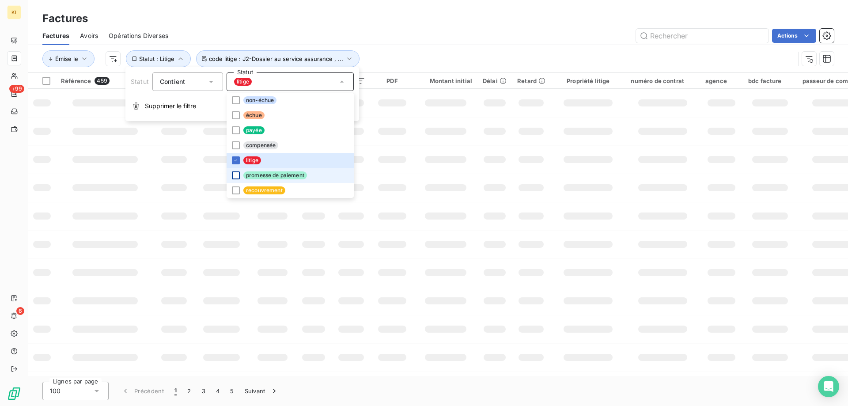
click at [234, 175] on div at bounding box center [236, 175] width 8 height 8
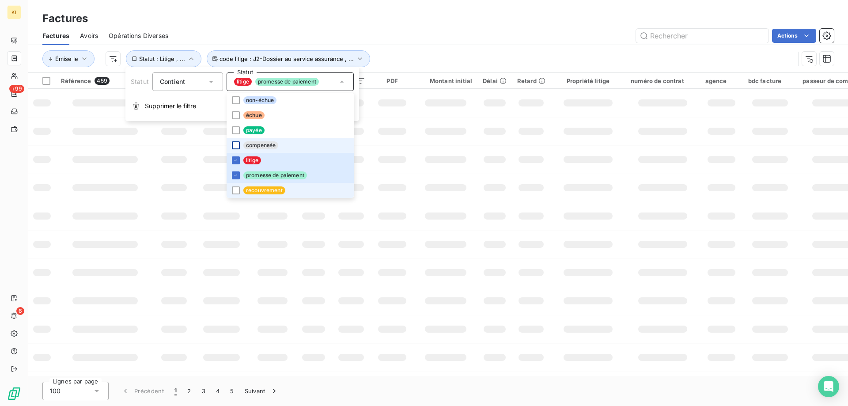
click at [235, 190] on div at bounding box center [236, 190] width 8 height 8
click at [236, 143] on div at bounding box center [236, 145] width 8 height 8
click at [235, 118] on div at bounding box center [236, 115] width 8 height 8
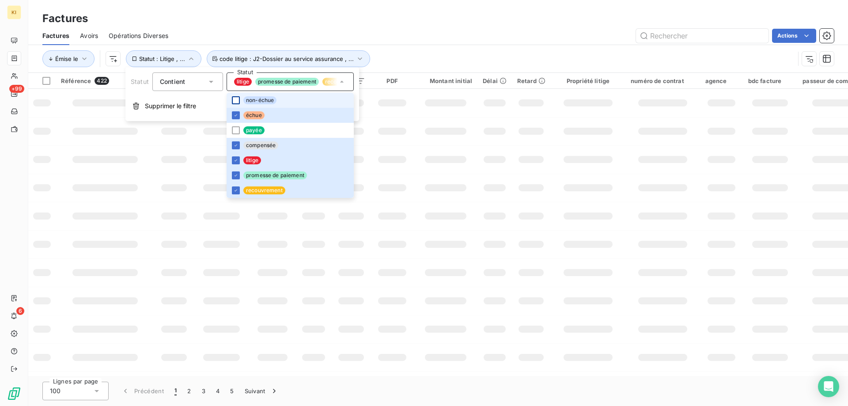
click at [235, 103] on div at bounding box center [236, 100] width 8 height 8
click at [236, 145] on icon at bounding box center [235, 145] width 5 height 5
click at [360, 26] on div "Factures" at bounding box center [438, 19] width 820 height 16
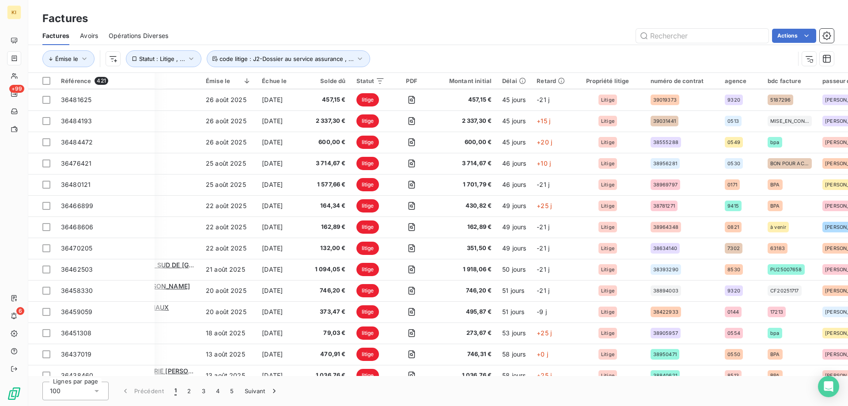
scroll to position [795, 75]
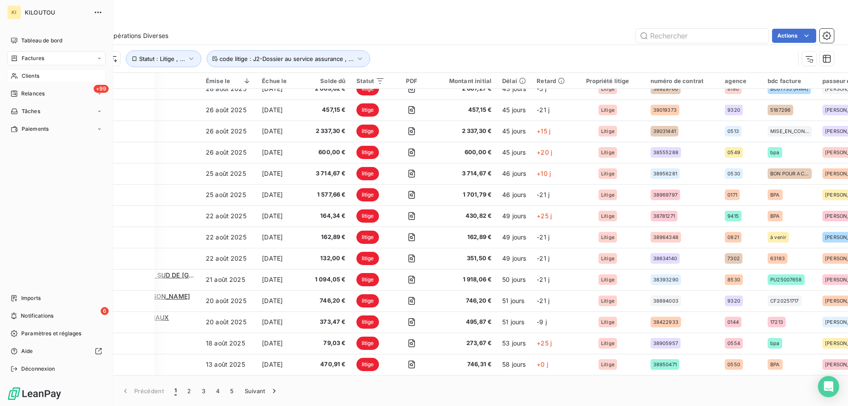
click at [28, 80] on span "Clients" at bounding box center [31, 76] width 18 height 8
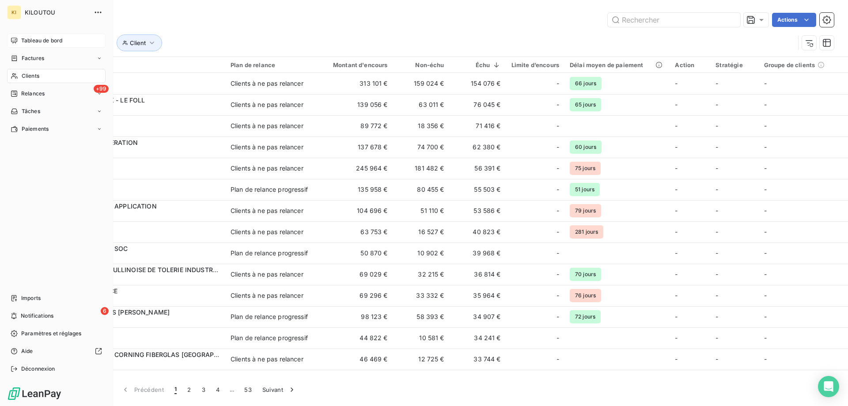
click at [38, 42] on span "Tableau de bord" at bounding box center [41, 41] width 41 height 8
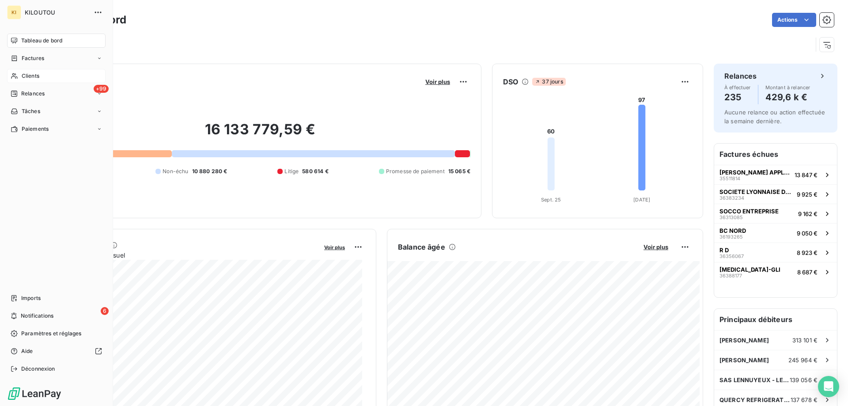
click at [19, 75] on div "Clients" at bounding box center [56, 76] width 99 height 14
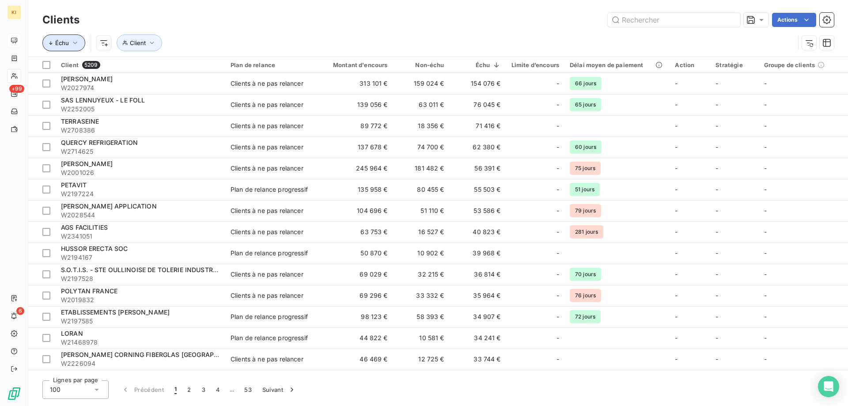
click at [76, 46] on icon "button" at bounding box center [75, 42] width 9 height 9
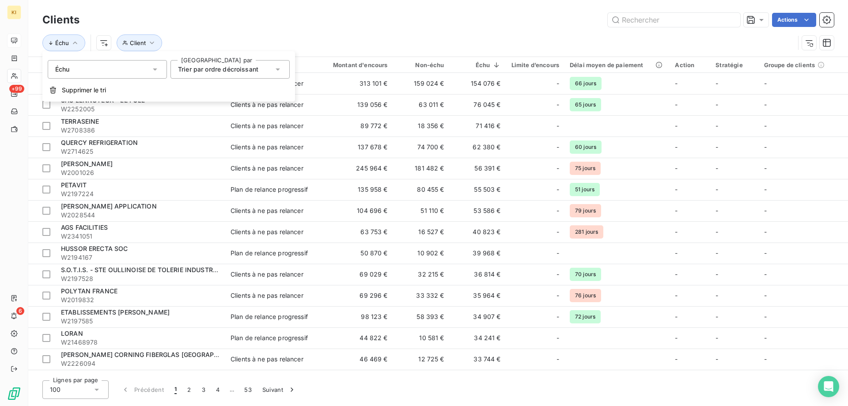
click at [111, 70] on div "Échu" at bounding box center [107, 69] width 119 height 19
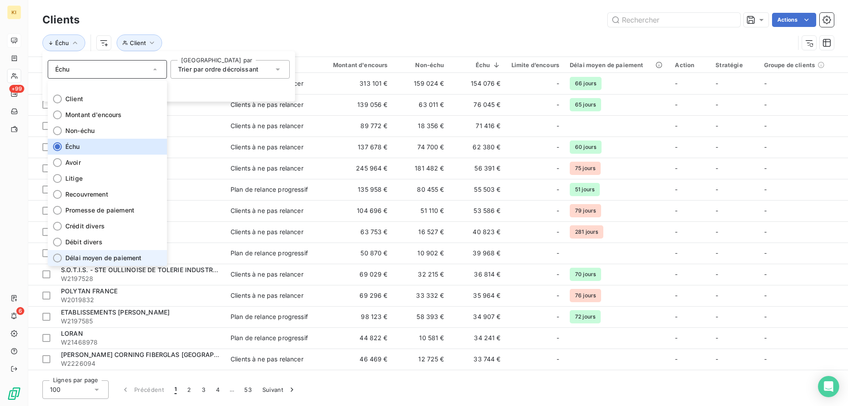
click at [94, 260] on span "Délai moyen de paiement" at bounding box center [103, 258] width 76 height 9
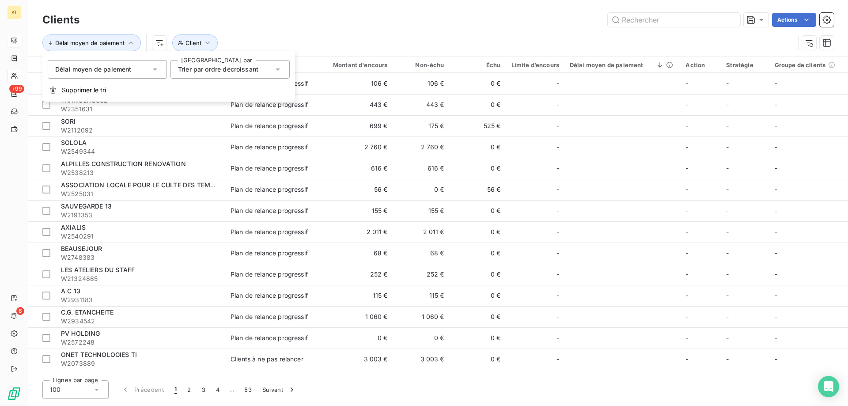
click at [157, 71] on icon at bounding box center [155, 69] width 9 height 9
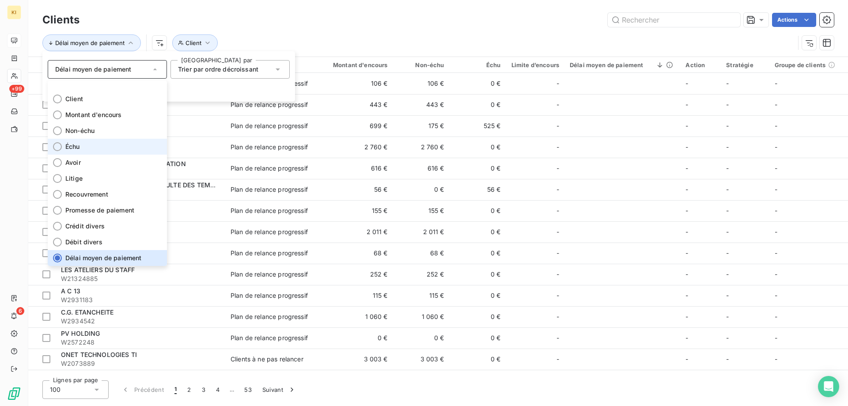
drag, startPoint x: 131, startPoint y: 148, endPoint x: 114, endPoint y: 149, distance: 16.8
click at [114, 149] on li "Échu" at bounding box center [107, 147] width 119 height 16
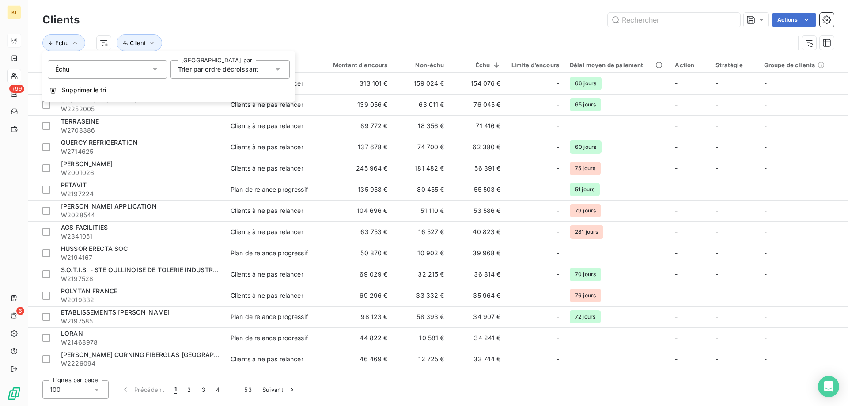
click at [365, 32] on div "Échu Client" at bounding box center [438, 42] width 792 height 27
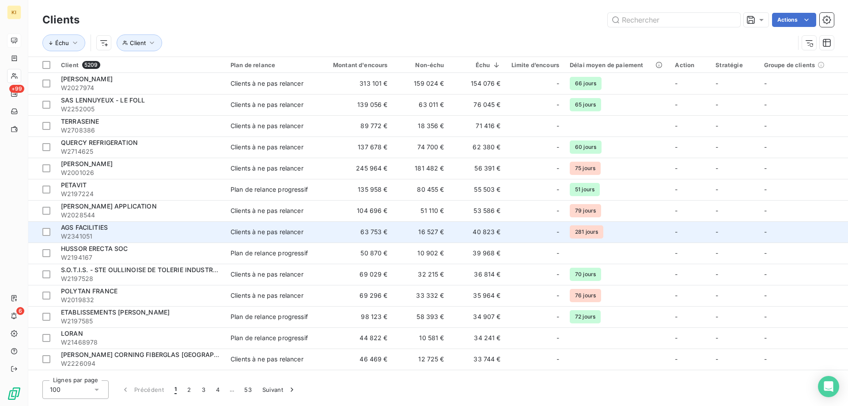
click at [82, 229] on span "AGS FACILITIES" at bounding box center [84, 228] width 47 height 8
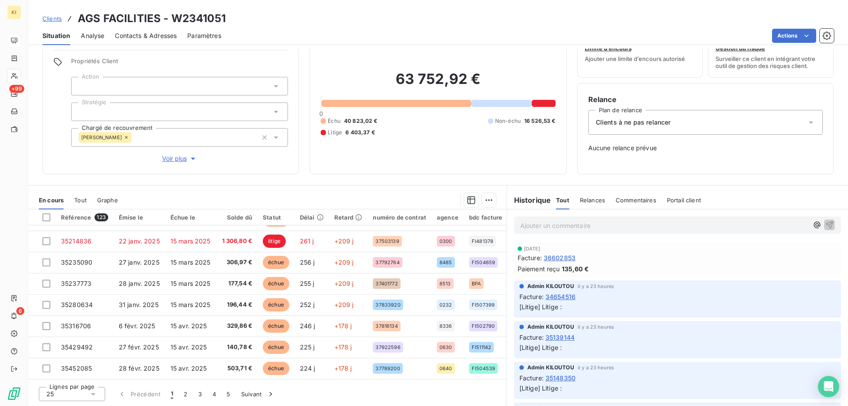
click at [627, 199] on span "Commentaires" at bounding box center [636, 200] width 41 height 7
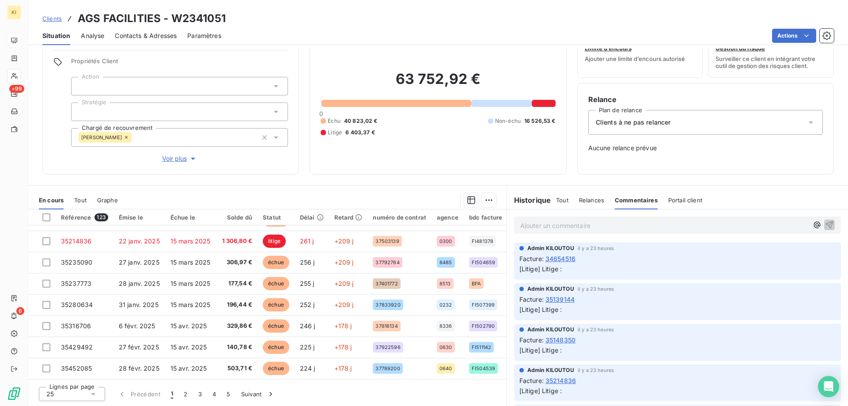
click at [591, 199] on span "Relances" at bounding box center [591, 200] width 25 height 7
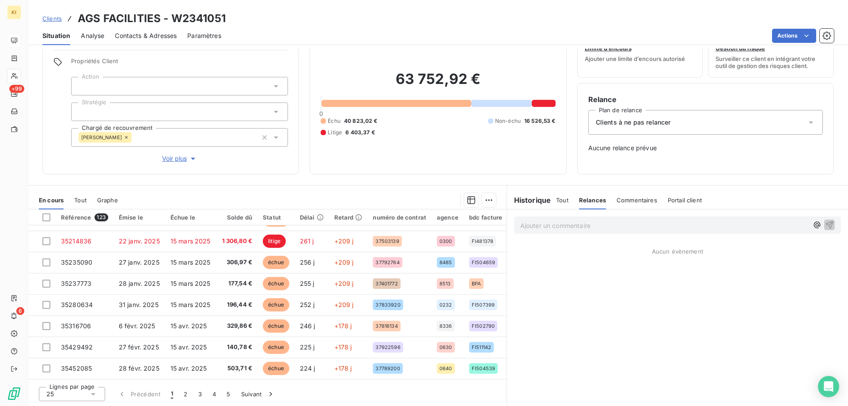
click at [676, 203] on span "Portail client" at bounding box center [685, 200] width 34 height 7
click at [633, 202] on span "Commentaires" at bounding box center [635, 200] width 41 height 7
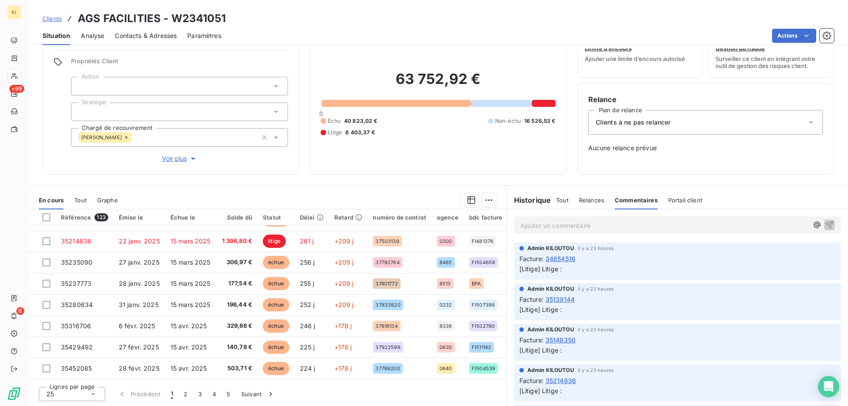
click at [672, 202] on span "Portail client" at bounding box center [686, 200] width 34 height 7
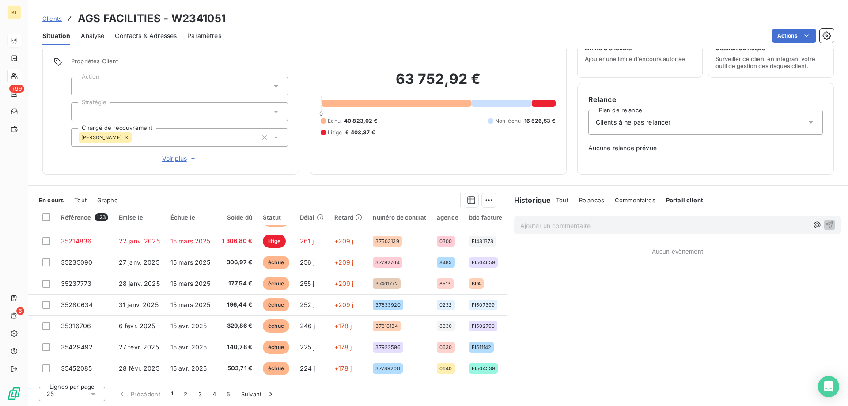
click at [593, 200] on span "Relances" at bounding box center [591, 200] width 25 height 7
click at [540, 200] on h6 "Historique" at bounding box center [529, 200] width 44 height 11
click at [562, 200] on span "Tout" at bounding box center [562, 200] width 12 height 7
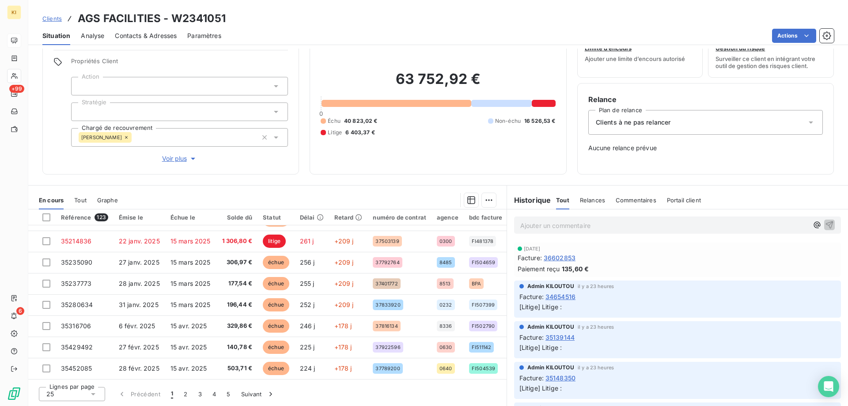
click at [126, 33] on span "Contacts & Adresses" at bounding box center [146, 35] width 62 height 9
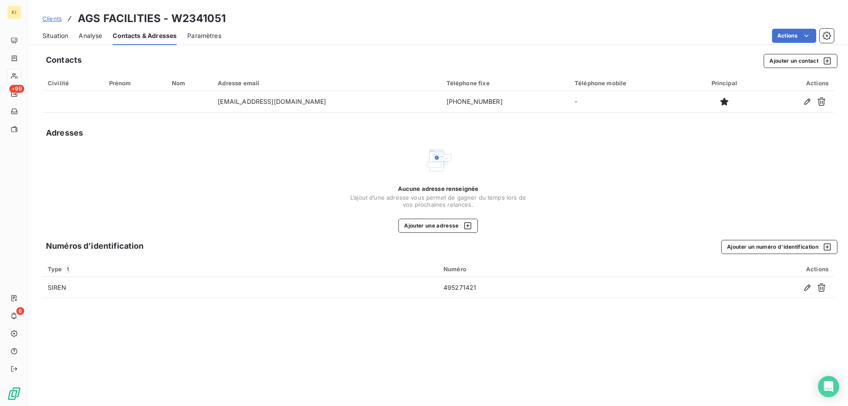
click at [197, 38] on span "Paramètres" at bounding box center [204, 35] width 34 height 9
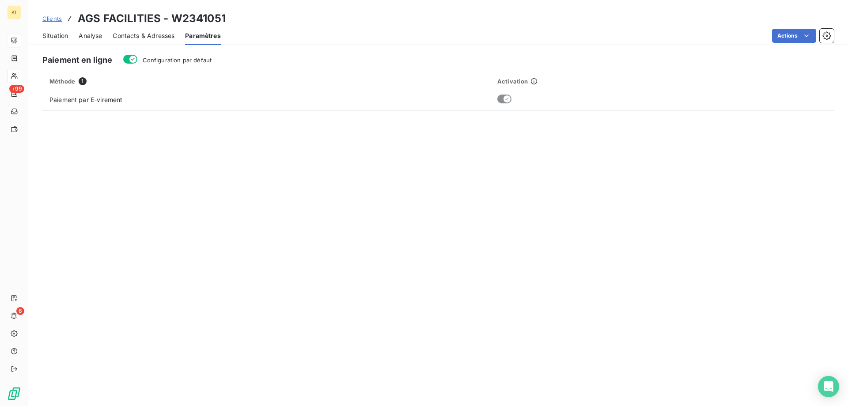
click at [65, 37] on span "Situation" at bounding box center [55, 35] width 26 height 9
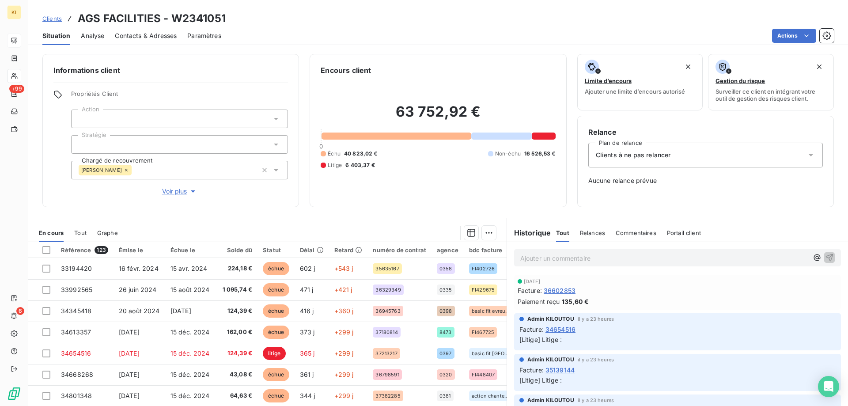
click at [51, 20] on span "Clients" at bounding box center [51, 18] width 19 height 7
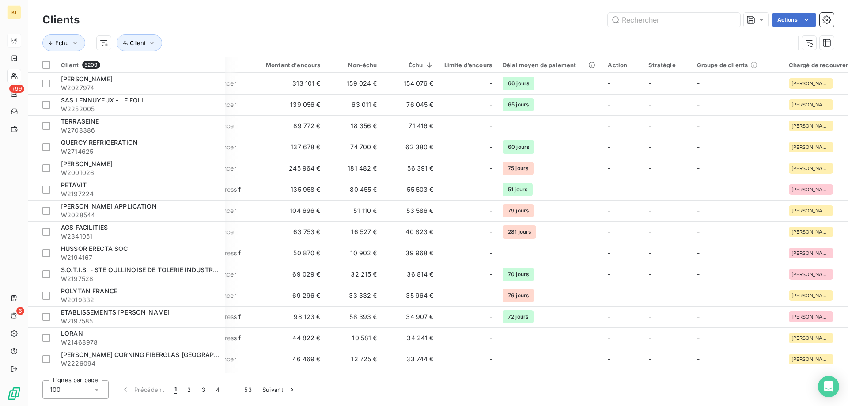
scroll to position [0, 137]
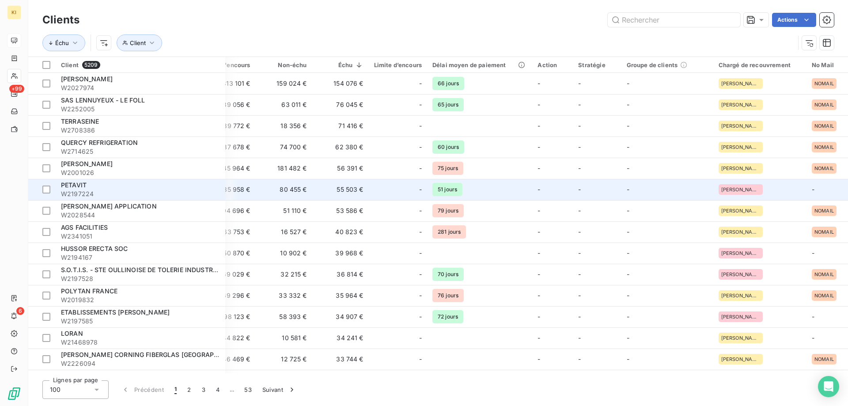
click at [68, 188] on span "PETAVIT" at bounding box center [74, 185] width 26 height 8
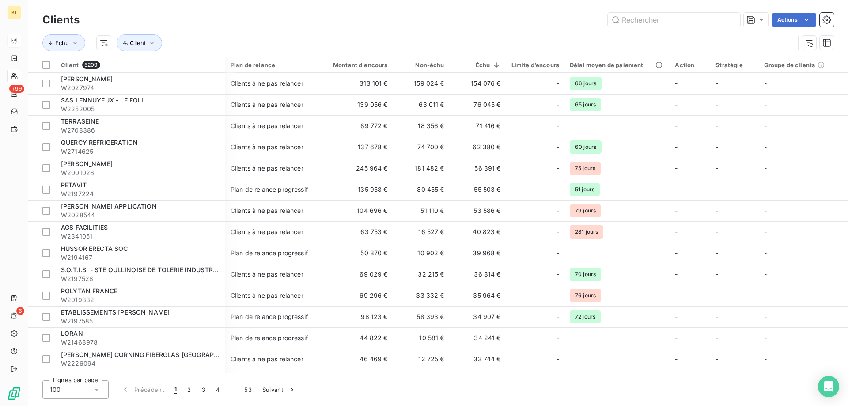
scroll to position [0, 137]
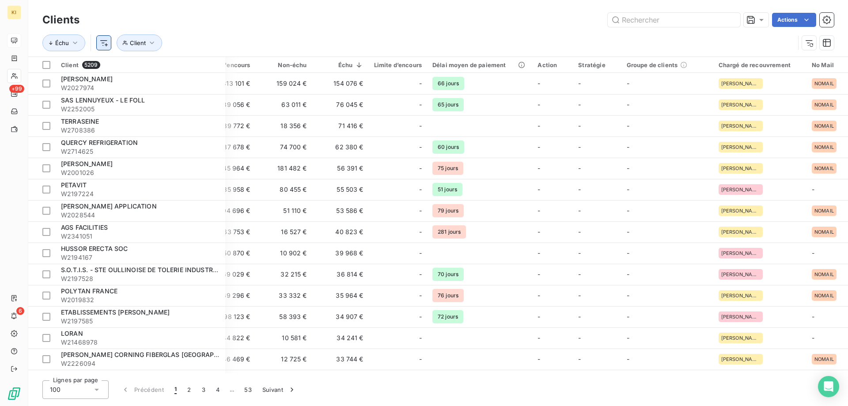
click at [103, 44] on html "KI +99 6 Clients Actions Échu Client Client 5209 Plan de relance Montant d'enco…" at bounding box center [424, 203] width 848 height 406
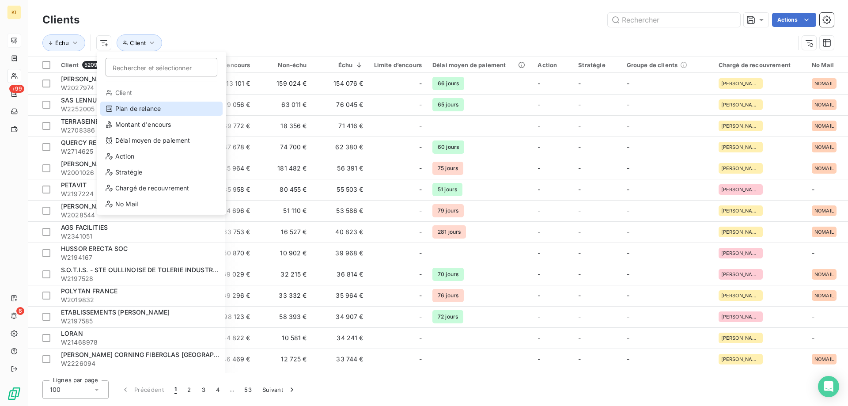
click at [154, 105] on div "Plan de relance" at bounding box center [161, 109] width 122 height 14
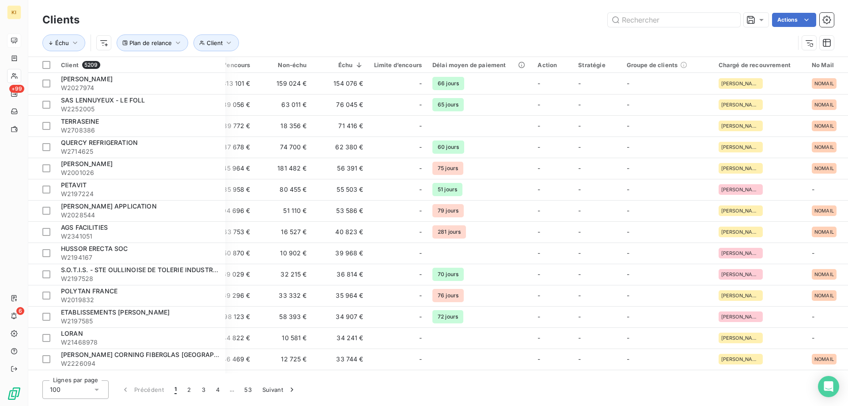
click at [365, 20] on div "Actions" at bounding box center [462, 20] width 744 height 14
click at [828, 44] on icon "button" at bounding box center [827, 42] width 9 height 9
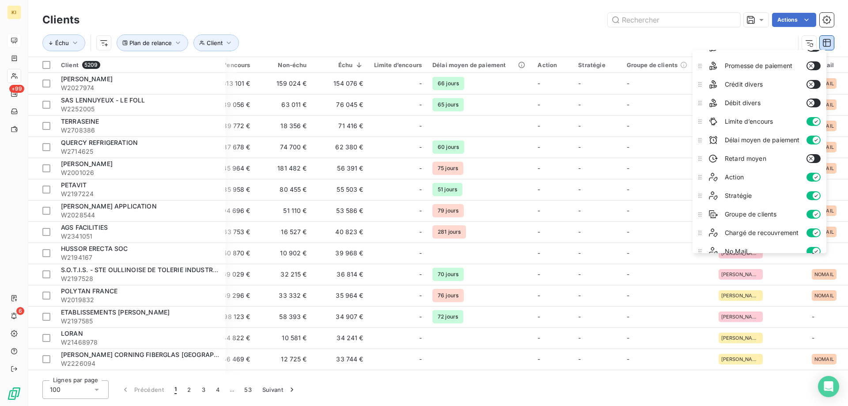
scroll to position [152, 0]
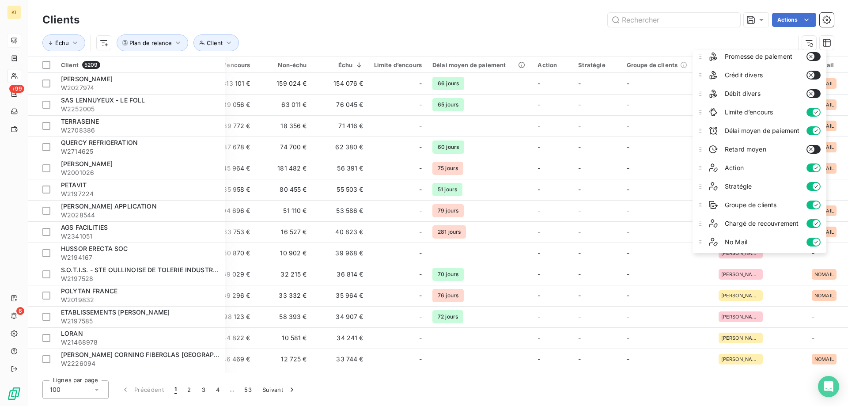
click at [813, 152] on icon "button" at bounding box center [811, 149] width 7 height 7
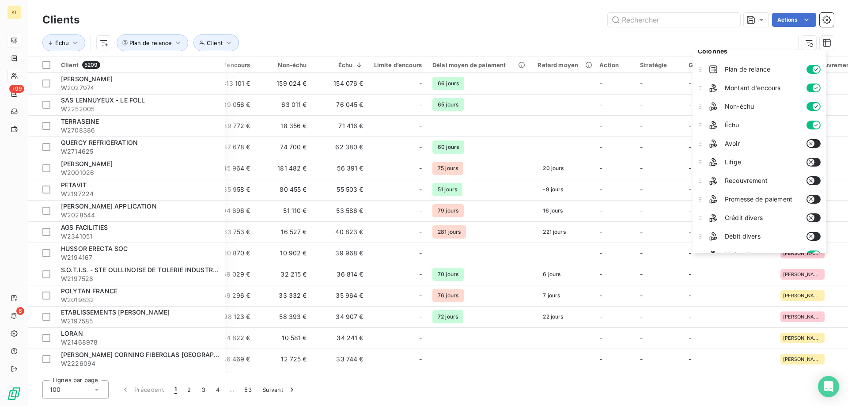
scroll to position [0, 0]
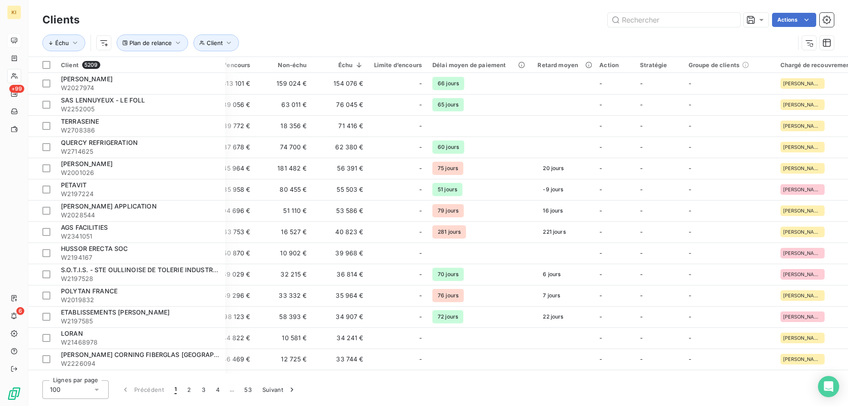
click at [528, 34] on div "Échu Client Plan de relance" at bounding box center [418, 42] width 753 height 17
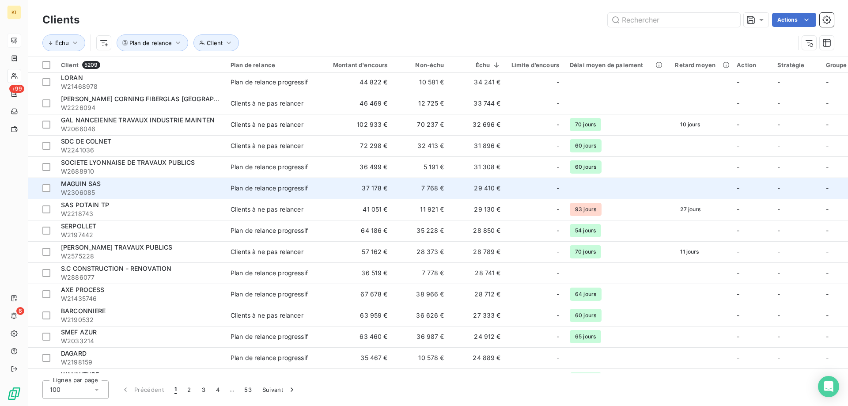
scroll to position [265, 0]
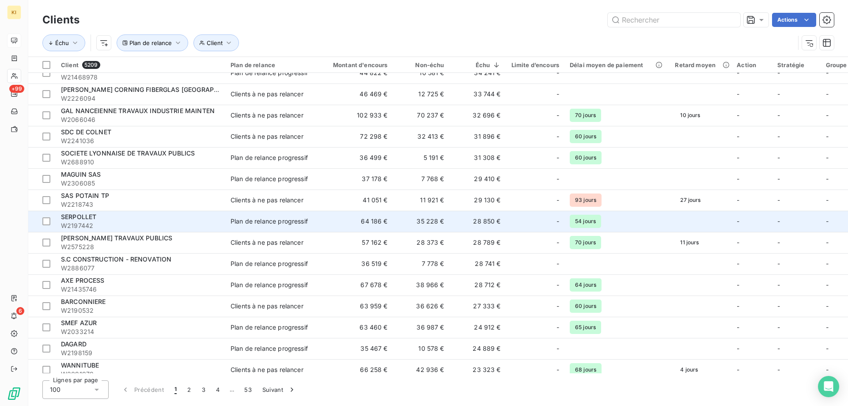
click at [79, 220] on span "SERPOLLET" at bounding box center [78, 217] width 35 height 8
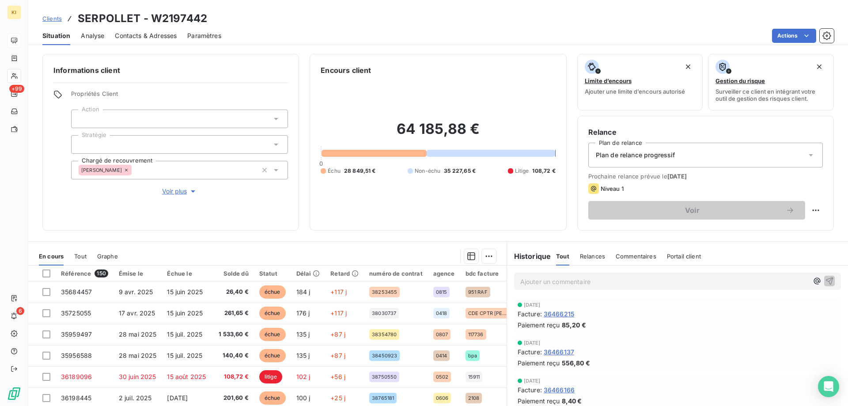
click at [53, 17] on span "Clients" at bounding box center [51, 18] width 19 height 7
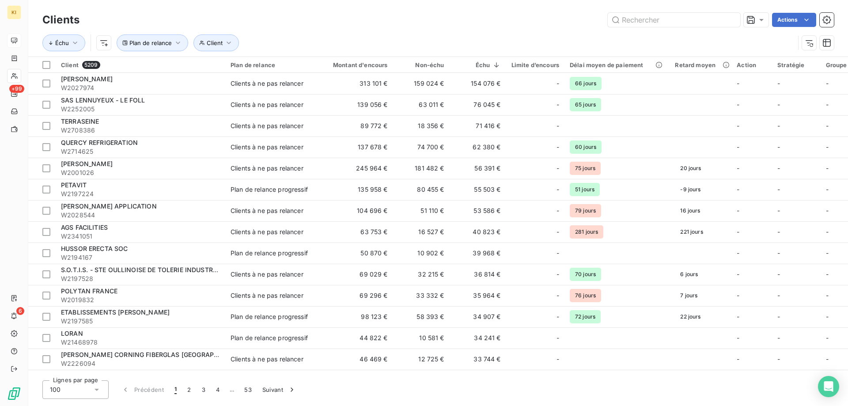
drag, startPoint x: 53, startPoint y: 17, endPoint x: 20, endPoint y: 223, distance: 208.0
click at [20, 223] on div "+99 6" at bounding box center [14, 205] width 14 height 342
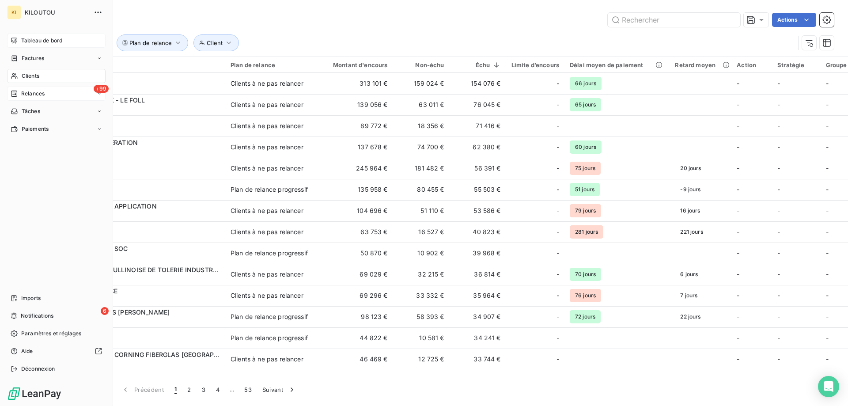
click at [34, 91] on span "Relances" at bounding box center [32, 94] width 23 height 8
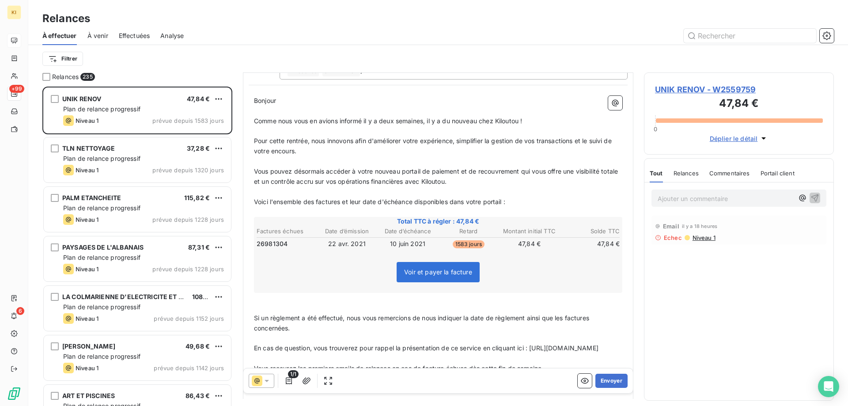
scroll to position [133, 0]
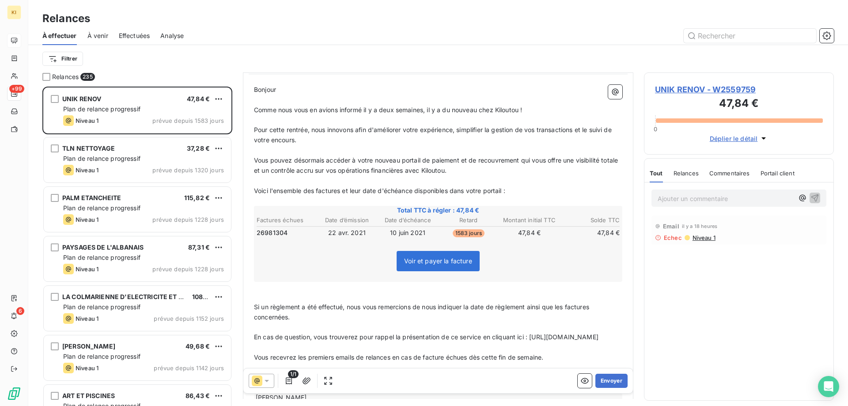
click at [670, 238] on span "Echec" at bounding box center [673, 237] width 18 height 7
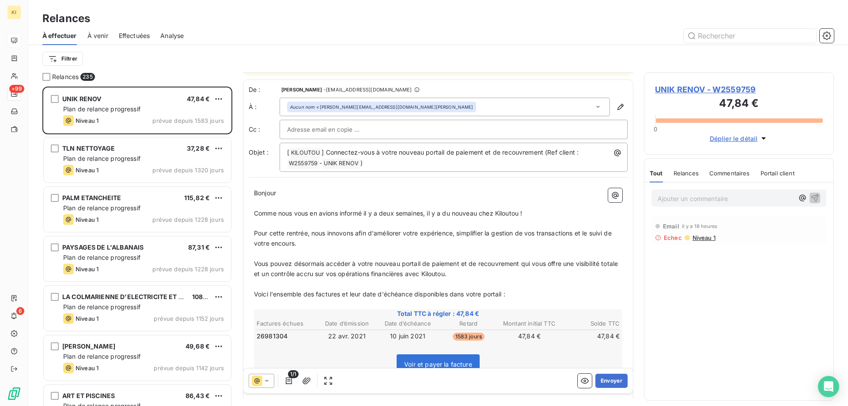
scroll to position [0, 0]
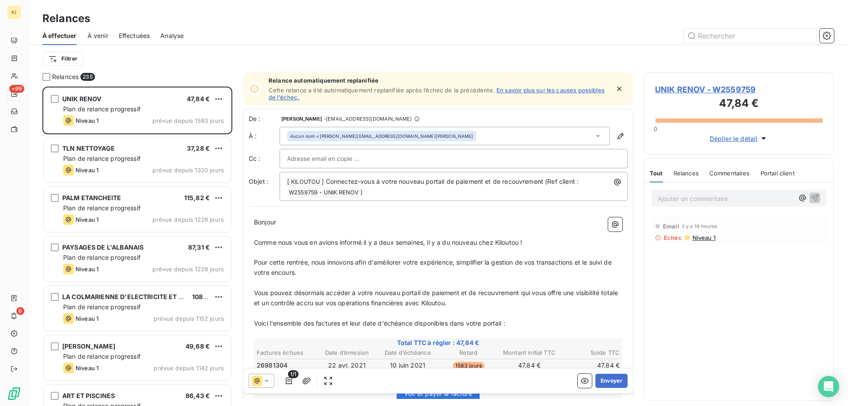
click at [525, 92] on link "En savoir plus sur les causes possibles de l’échec." at bounding box center [437, 94] width 336 height 14
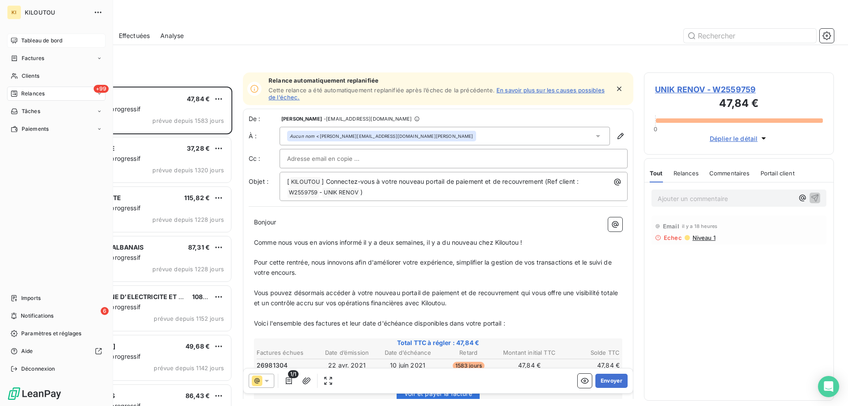
click at [35, 40] on span "Tableau de bord" at bounding box center [41, 41] width 41 height 8
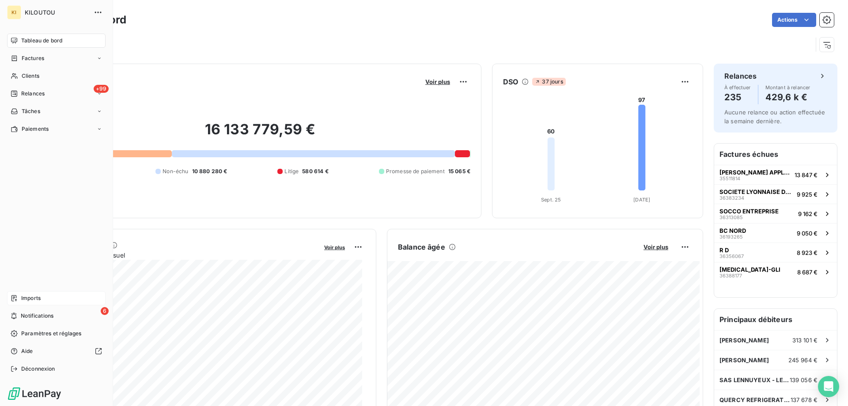
click at [34, 295] on span "Imports" at bounding box center [30, 298] width 19 height 8
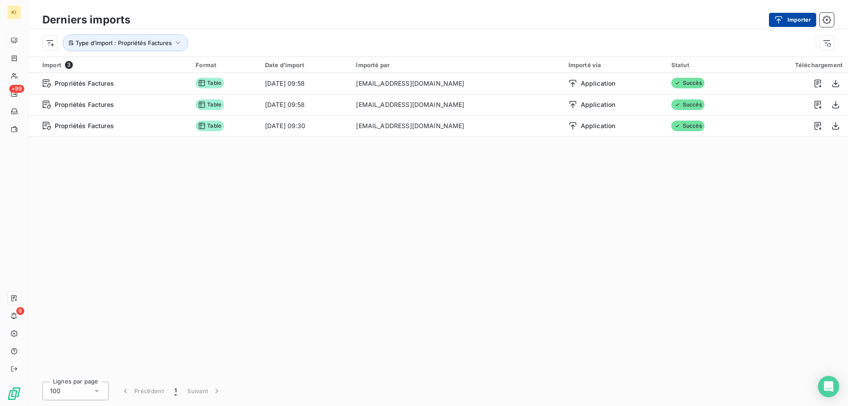
click at [801, 18] on button "Importer" at bounding box center [792, 20] width 47 height 14
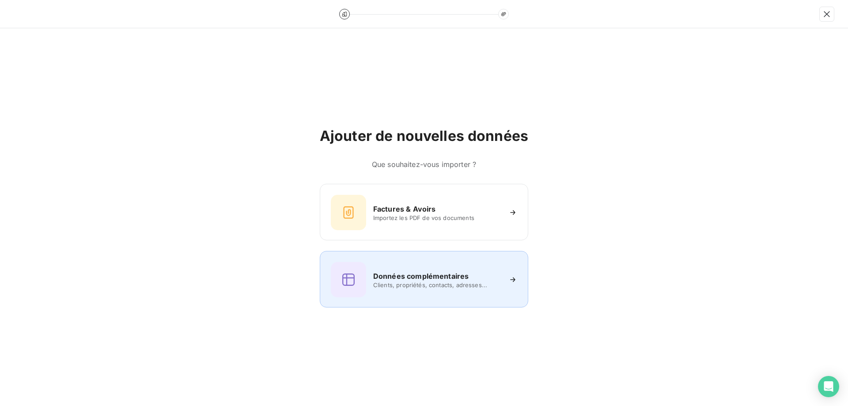
click at [449, 280] on h6 "Données complémentaires" at bounding box center [420, 276] width 95 height 11
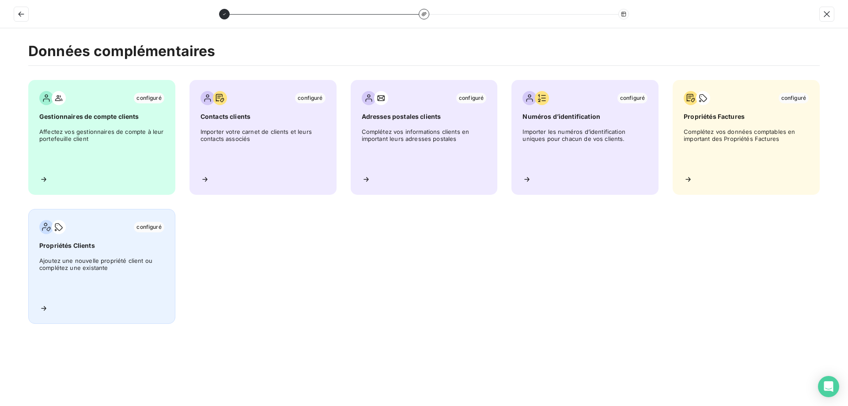
click at [95, 268] on span "Ajoutez une nouvelle propriété client ou complétez une existante" at bounding box center [101, 277] width 125 height 40
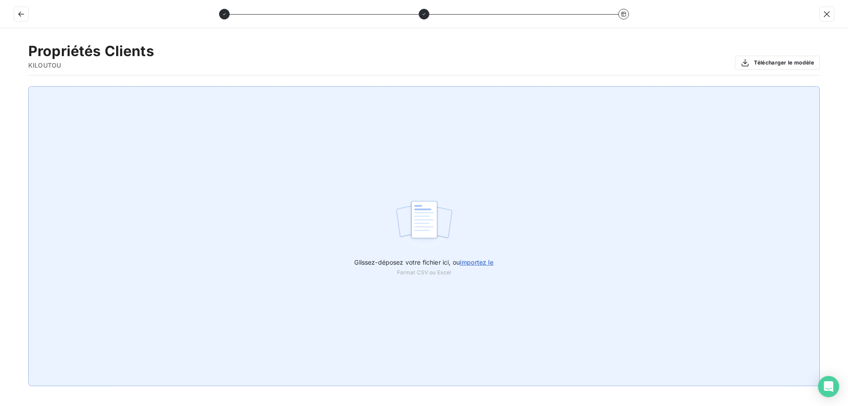
click at [477, 261] on span "importez le" at bounding box center [477, 263] width 34 height 8
click at [0, 87] on input "Glissez-déposez votre fichier ici, ou importez le" at bounding box center [0, 86] width 0 height 0
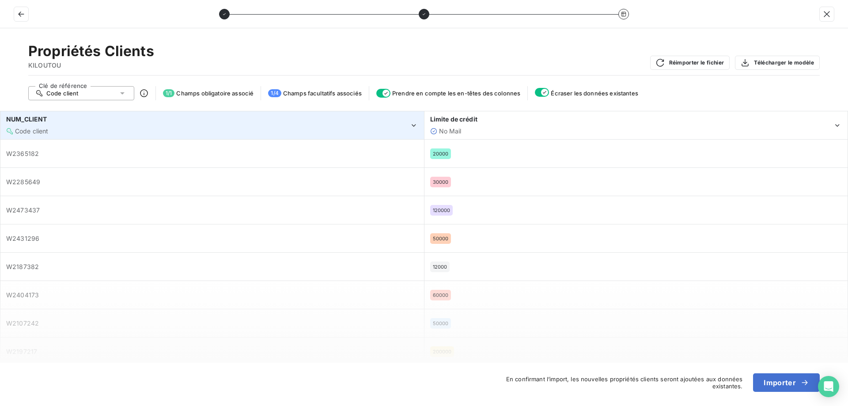
click at [92, 129] on div "Code client" at bounding box center [207, 131] width 403 height 9
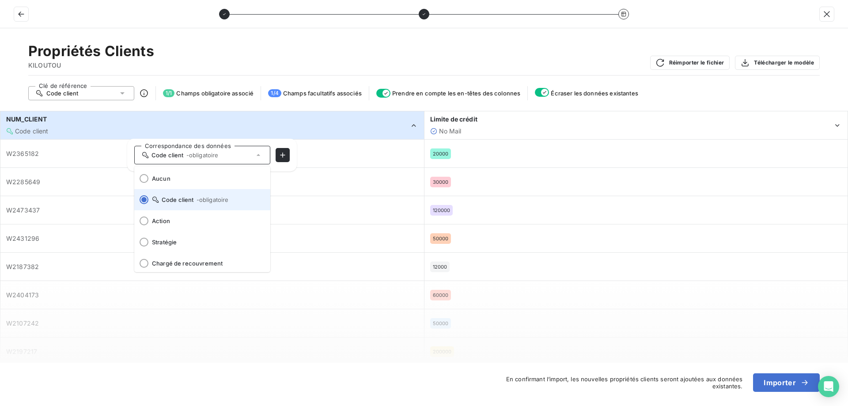
click at [184, 198] on span "Code client - obligatoire" at bounding box center [207, 199] width 111 height 7
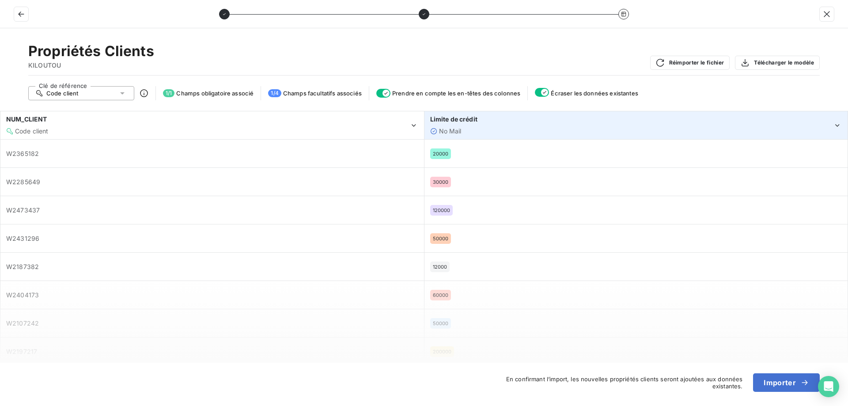
click at [516, 123] on div "Limite de crédit" at bounding box center [631, 119] width 403 height 9
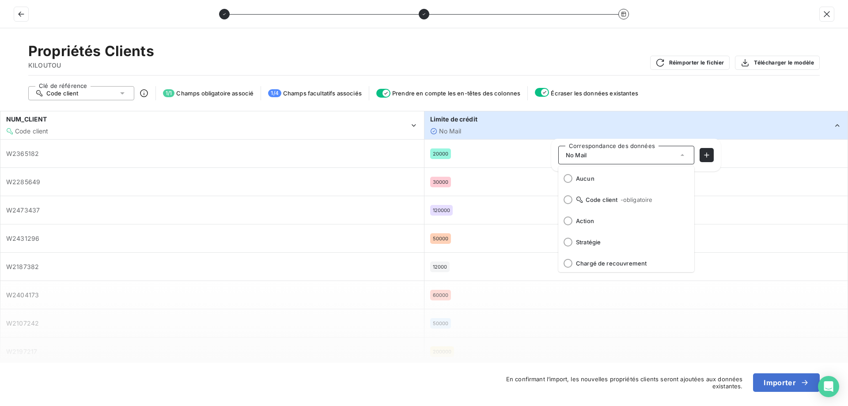
click at [298, 62] on div "Propriétés Clients KILOUTOU Réimporter le fichier Télécharger le modèle" at bounding box center [424, 58] width 792 height 33
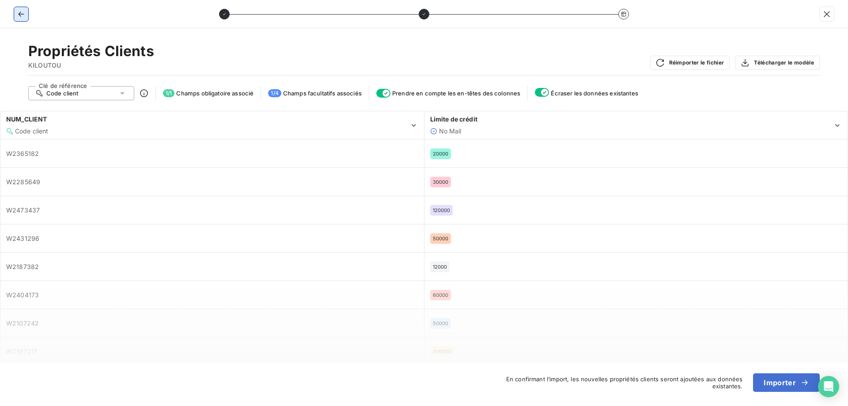
click at [22, 14] on icon "button" at bounding box center [21, 13] width 6 height 5
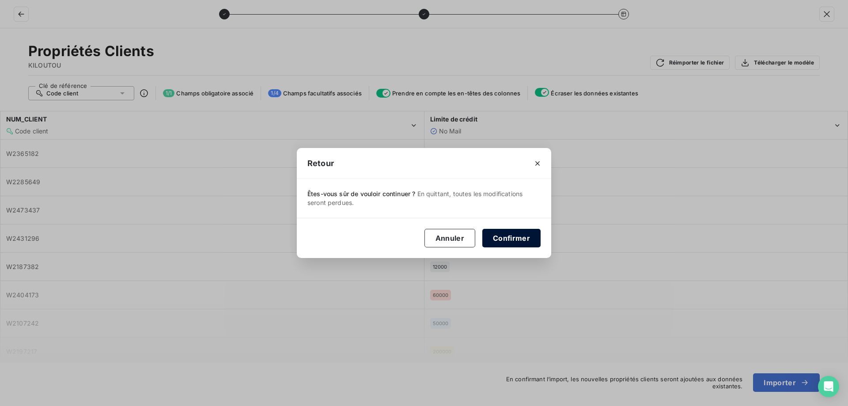
click at [510, 237] on button "Confirmer" at bounding box center [512, 238] width 58 height 19
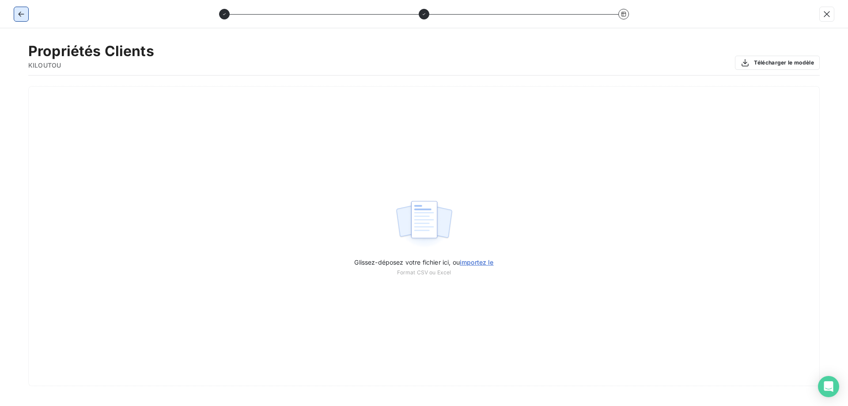
click at [22, 15] on icon "button" at bounding box center [21, 14] width 9 height 9
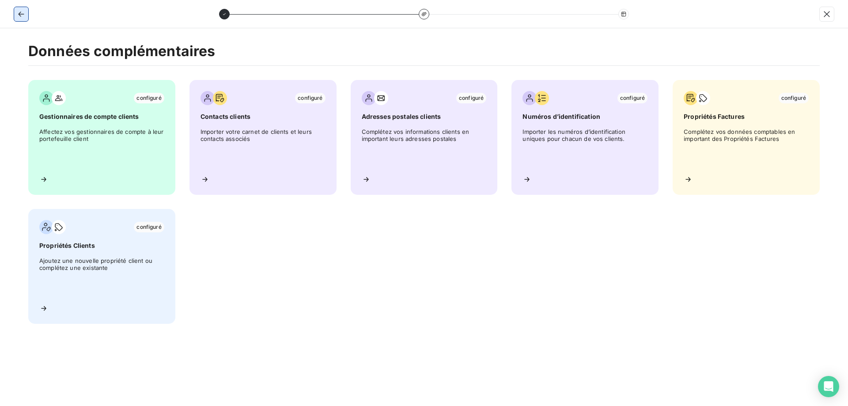
click at [22, 15] on icon "button" at bounding box center [21, 14] width 9 height 9
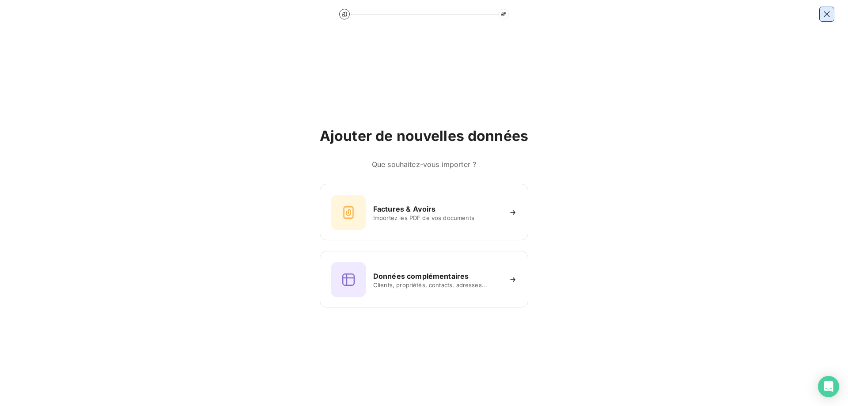
click at [833, 7] on button "button" at bounding box center [827, 14] width 14 height 14
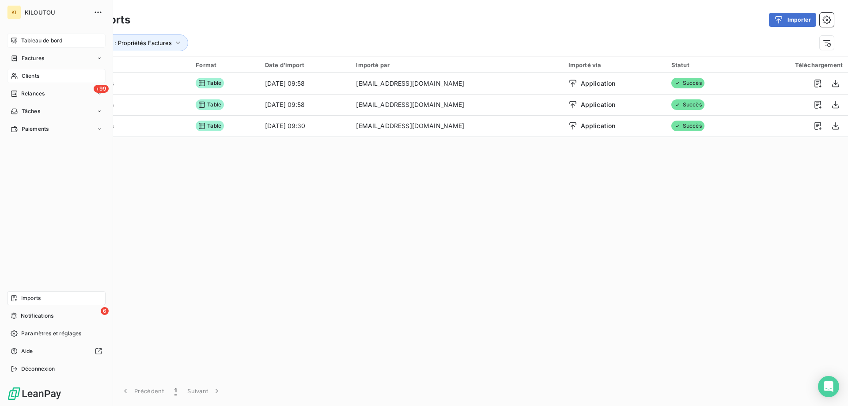
click at [30, 75] on span "Clients" at bounding box center [31, 76] width 18 height 8
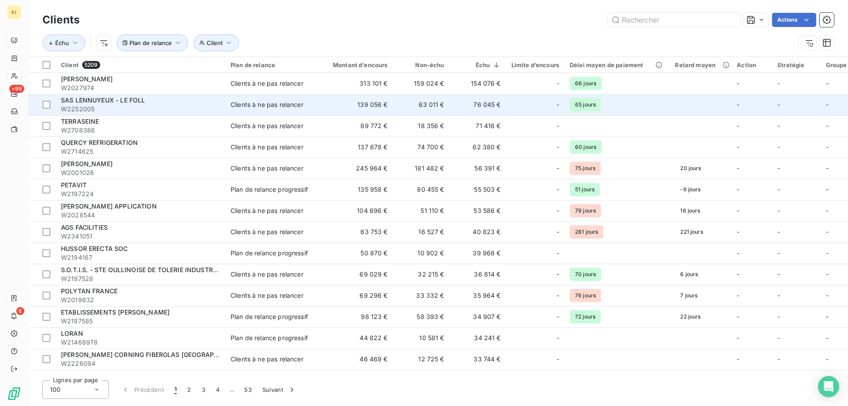
click at [125, 105] on span "W2252005" at bounding box center [140, 109] width 159 height 9
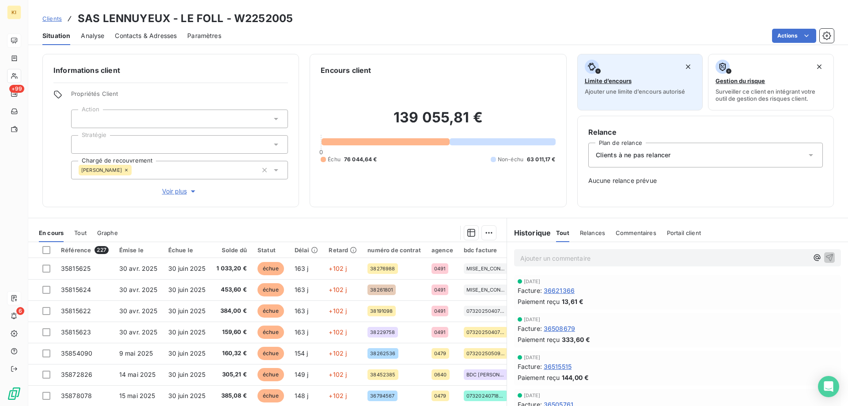
click at [608, 87] on div "Limite d’encours Ajouter une limite d’encours autorisé" at bounding box center [640, 77] width 111 height 35
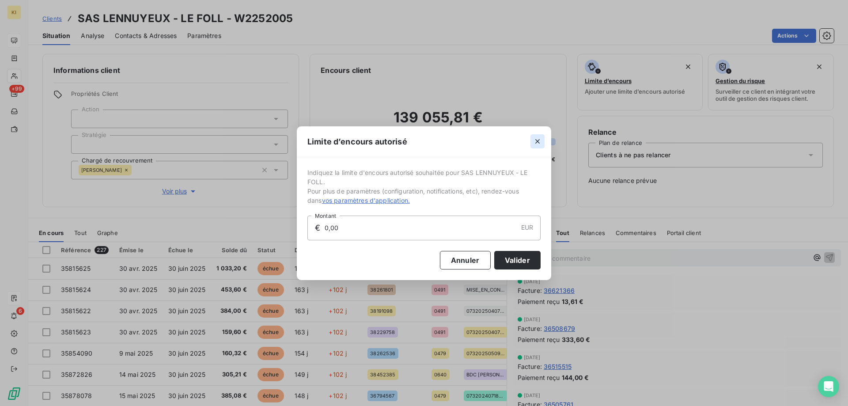
click at [540, 141] on icon "button" at bounding box center [537, 141] width 9 height 9
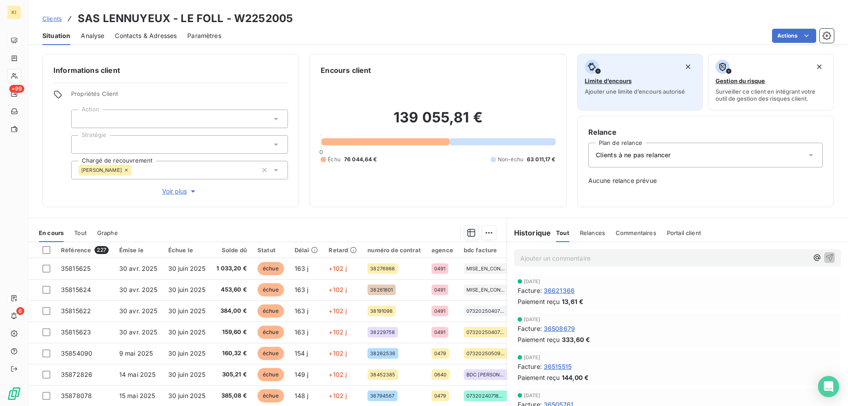
click at [591, 65] on icon "button" at bounding box center [592, 66] width 9 height 9
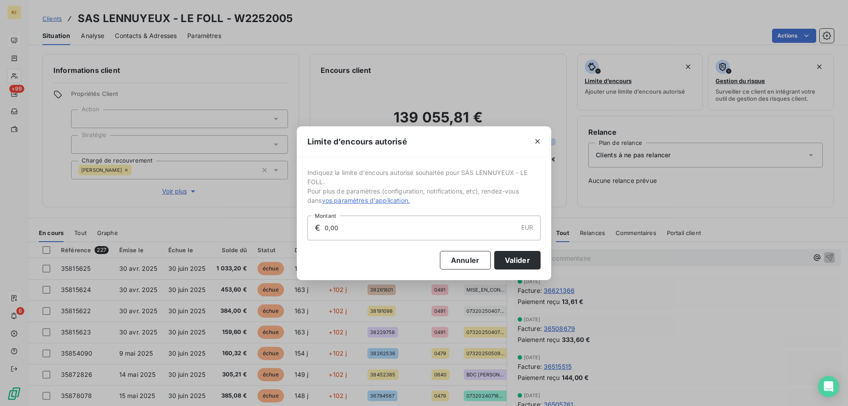
click at [376, 202] on span "vos paramètres d'application." at bounding box center [366, 201] width 88 height 8
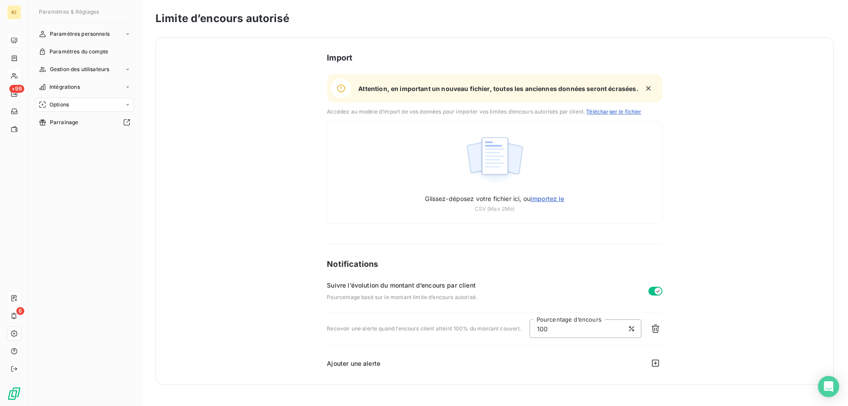
click at [603, 113] on span "Télécharger le fichier" at bounding box center [613, 111] width 55 height 7
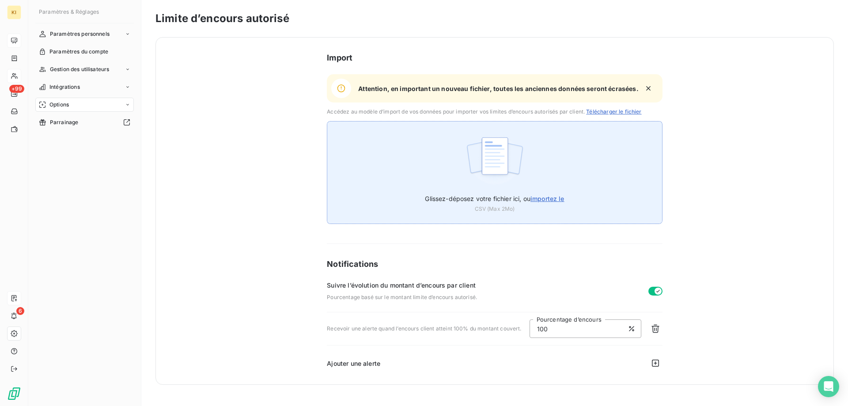
click at [548, 199] on span "importez le" at bounding box center [548, 199] width 34 height 8
click at [327, 122] on input "Glissez-déposez votre fichier ici, ou importez le" at bounding box center [327, 121] width 0 height 0
type input "C:\fakepath\leanpay_limite_encours_KIL.csv"
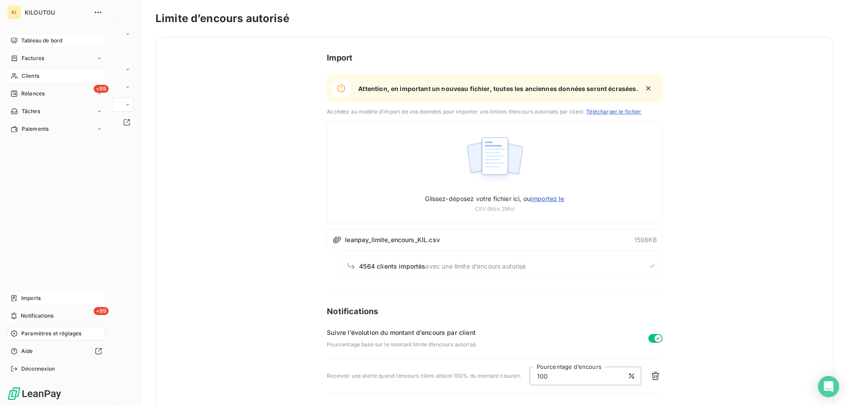
click at [23, 78] on span "Clients" at bounding box center [31, 76] width 18 height 8
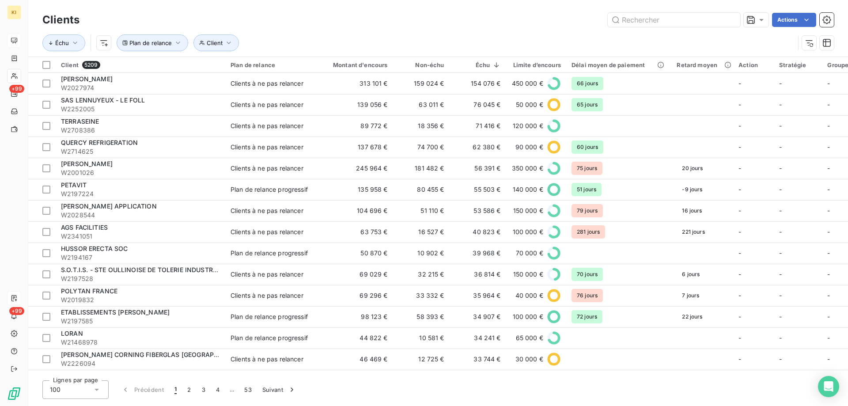
click at [430, 36] on div "Échu Client Plan de relance" at bounding box center [418, 42] width 753 height 17
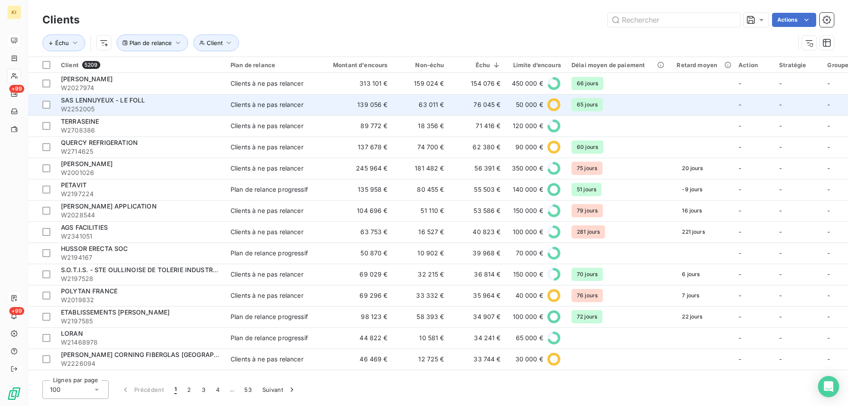
click at [113, 99] on span "SAS LENNUYEUX - LE FOLL" at bounding box center [103, 100] width 84 height 8
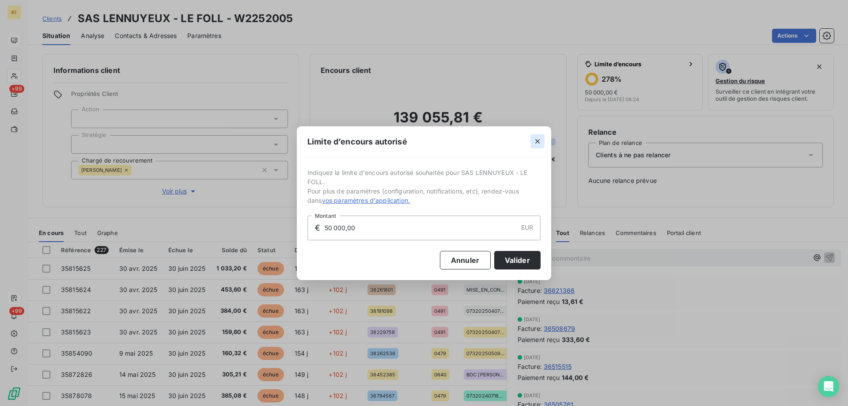
click at [537, 139] on icon "button" at bounding box center [537, 141] width 9 height 9
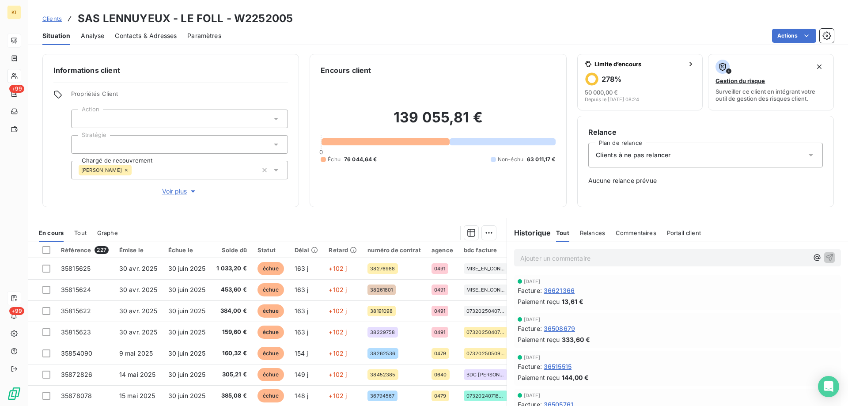
click at [670, 230] on span "Portail client" at bounding box center [684, 232] width 34 height 7
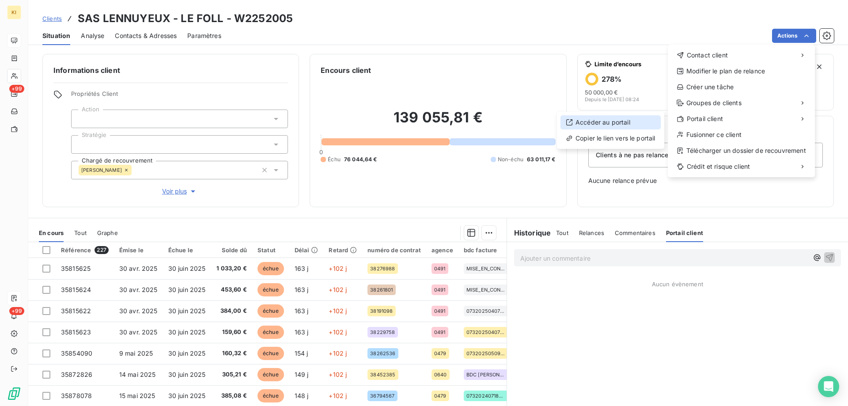
click at [625, 120] on div "Accéder au portail" at bounding box center [611, 122] width 100 height 14
